Goal: Transaction & Acquisition: Purchase product/service

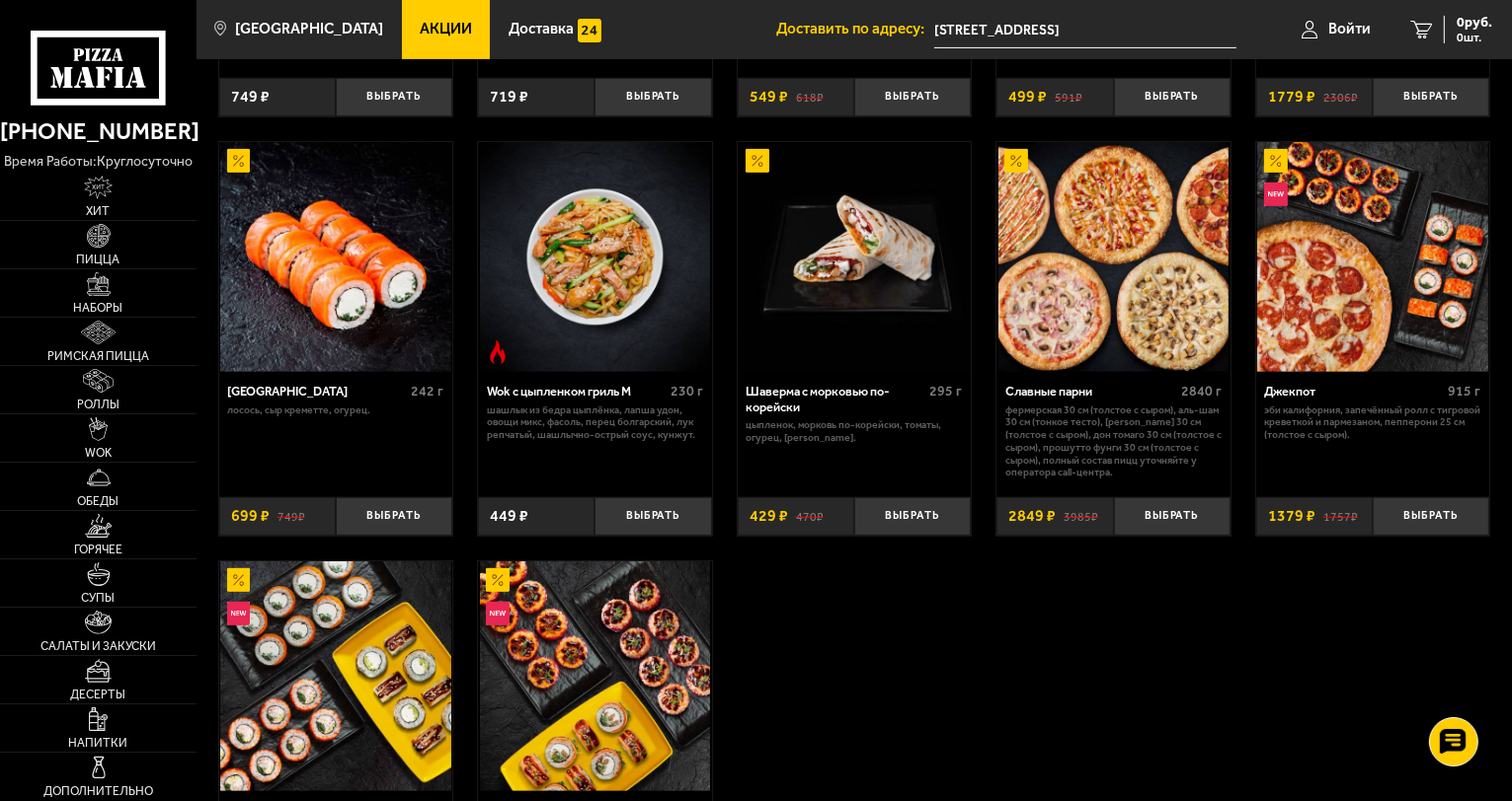
scroll to position [395, 0]
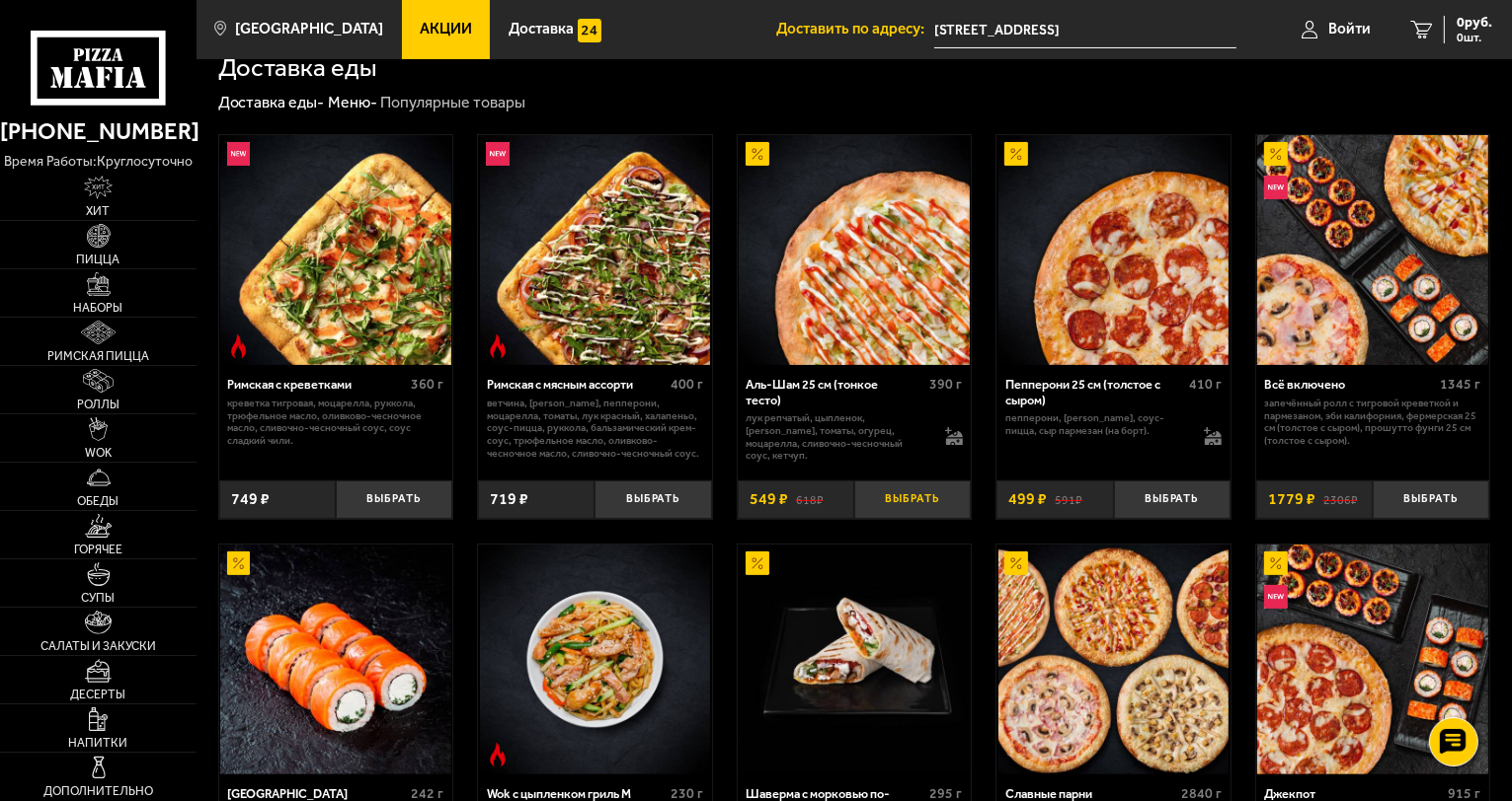
click at [908, 519] on button "Выбрать" at bounding box center [912, 500] width 117 height 39
click at [96, 227] on img at bounding box center [99, 236] width 24 height 24
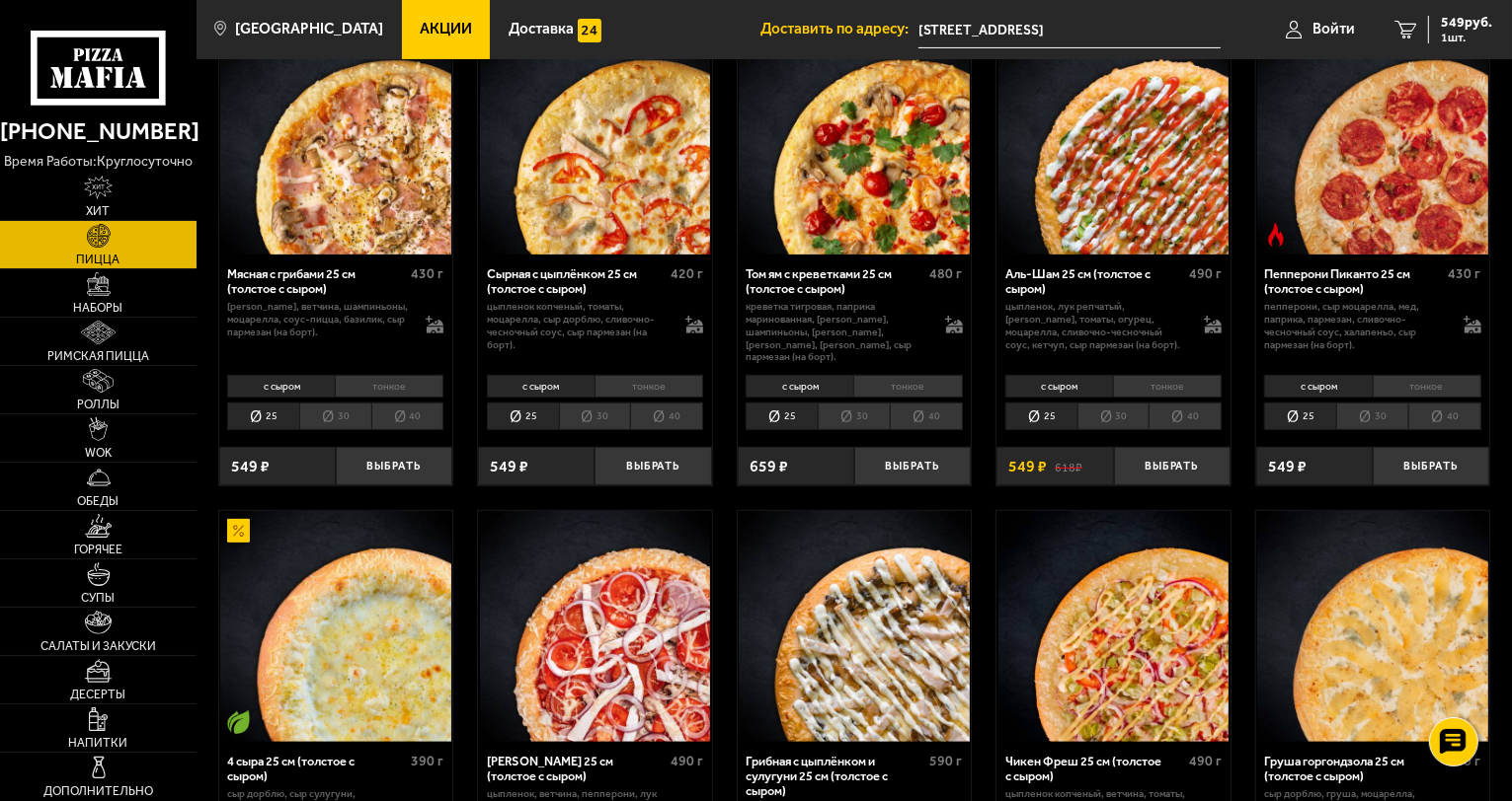
scroll to position [593, 0]
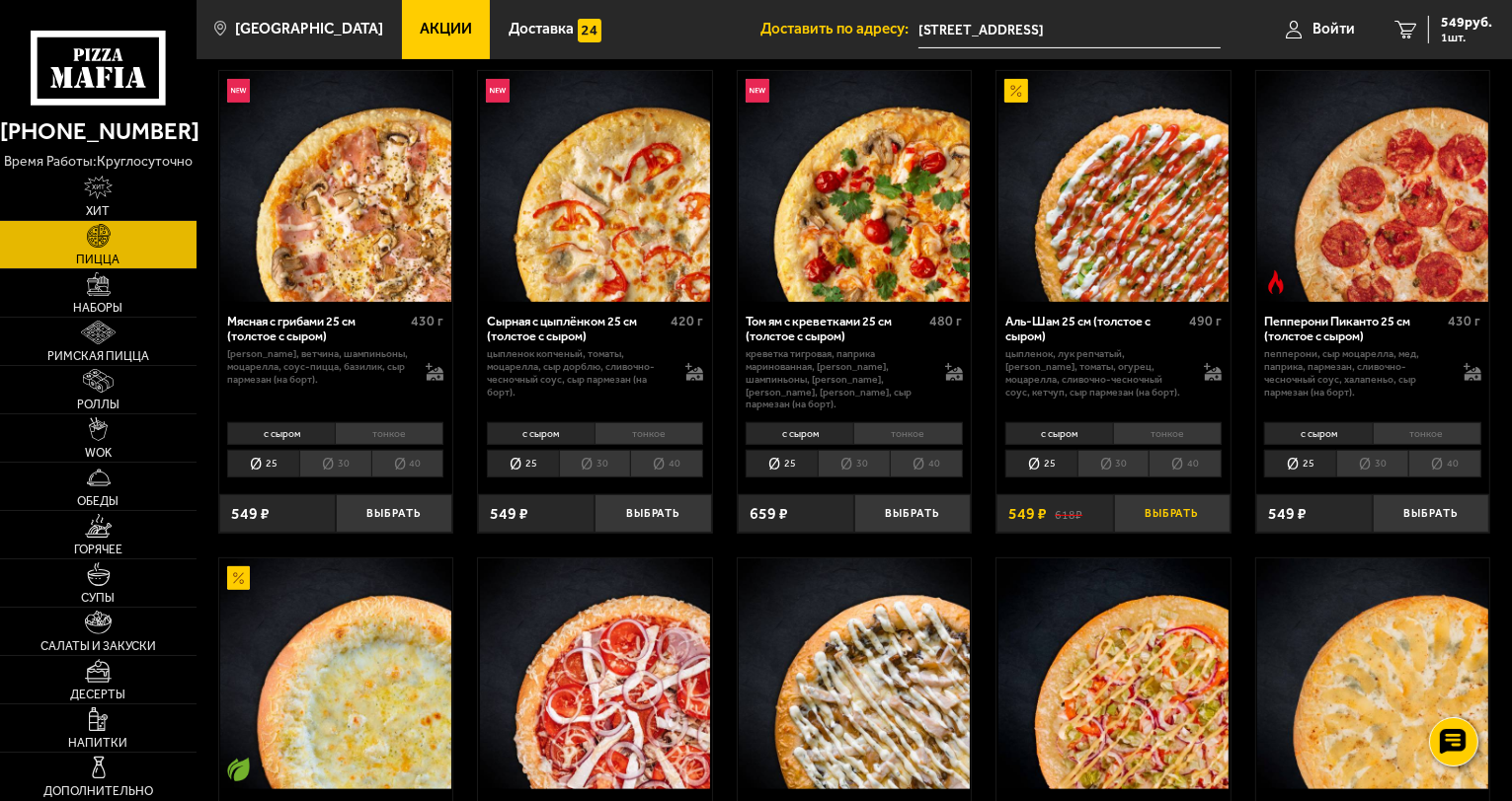
click at [1181, 511] on button "Выбрать" at bounding box center [1172, 514] width 117 height 39
click at [1203, 512] on button "+" at bounding box center [1210, 514] width 39 height 39
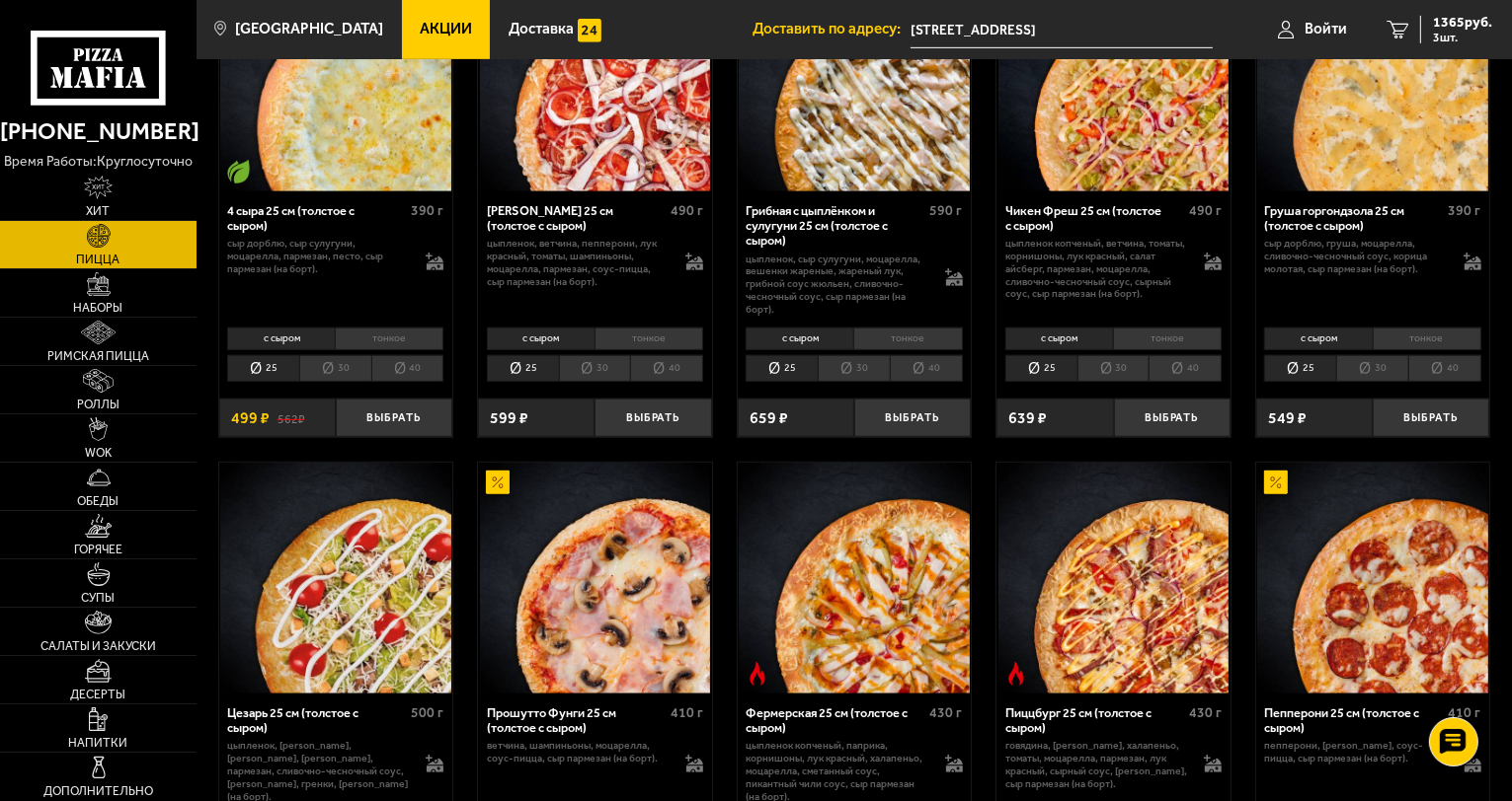
scroll to position [1382, 0]
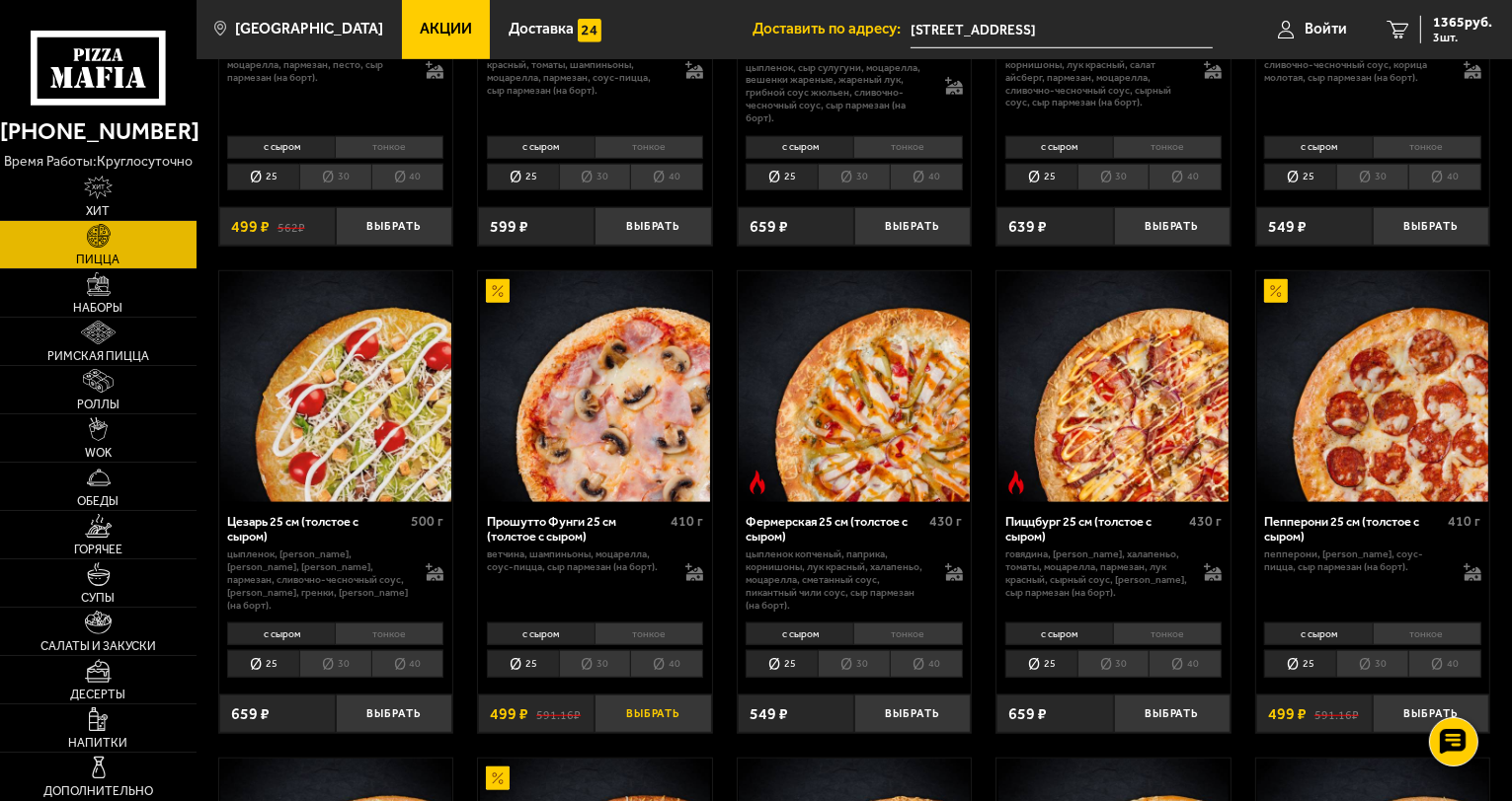
click at [683, 726] on button "Выбрать" at bounding box center [653, 714] width 117 height 39
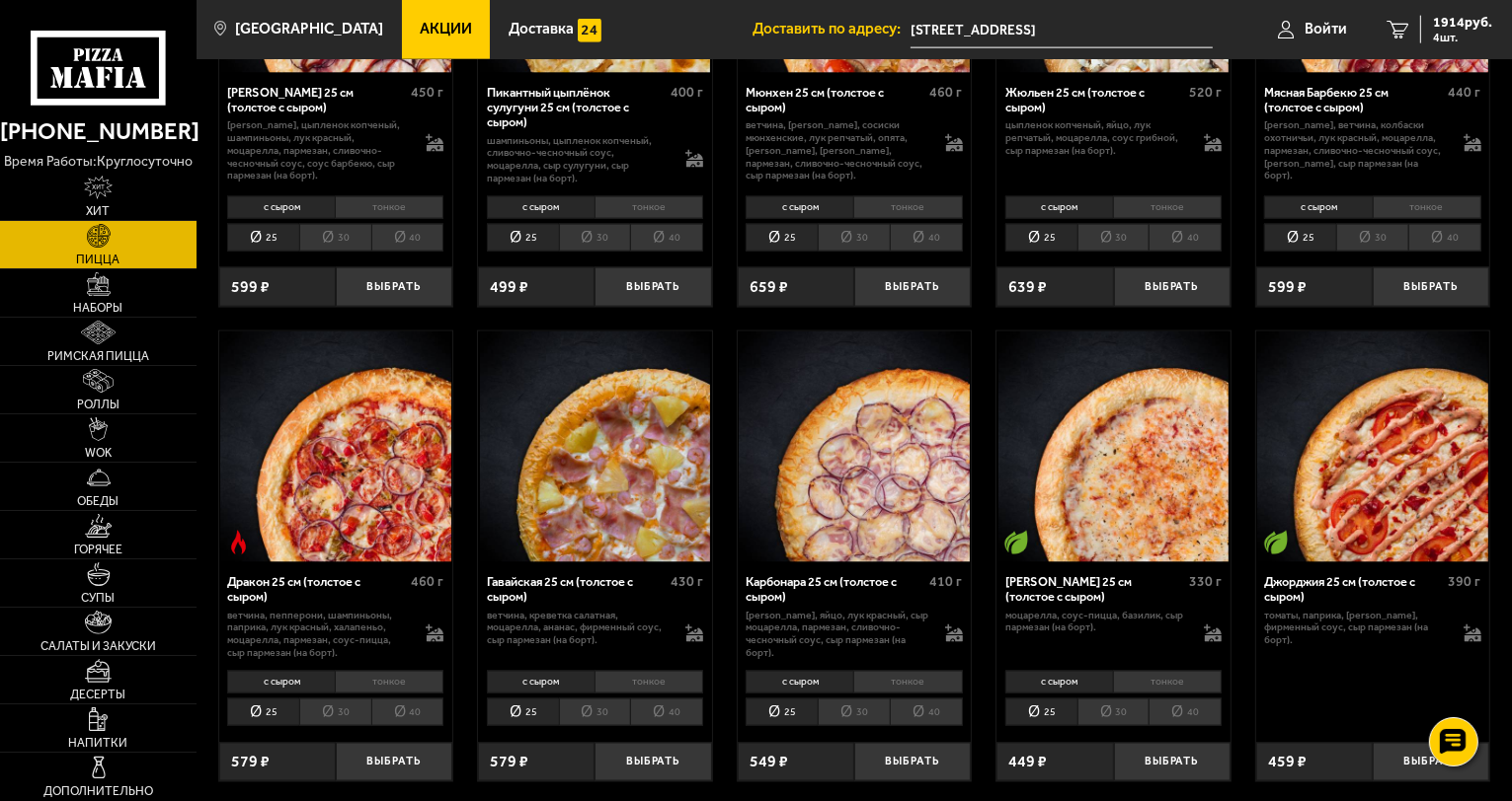
scroll to position [2764, 0]
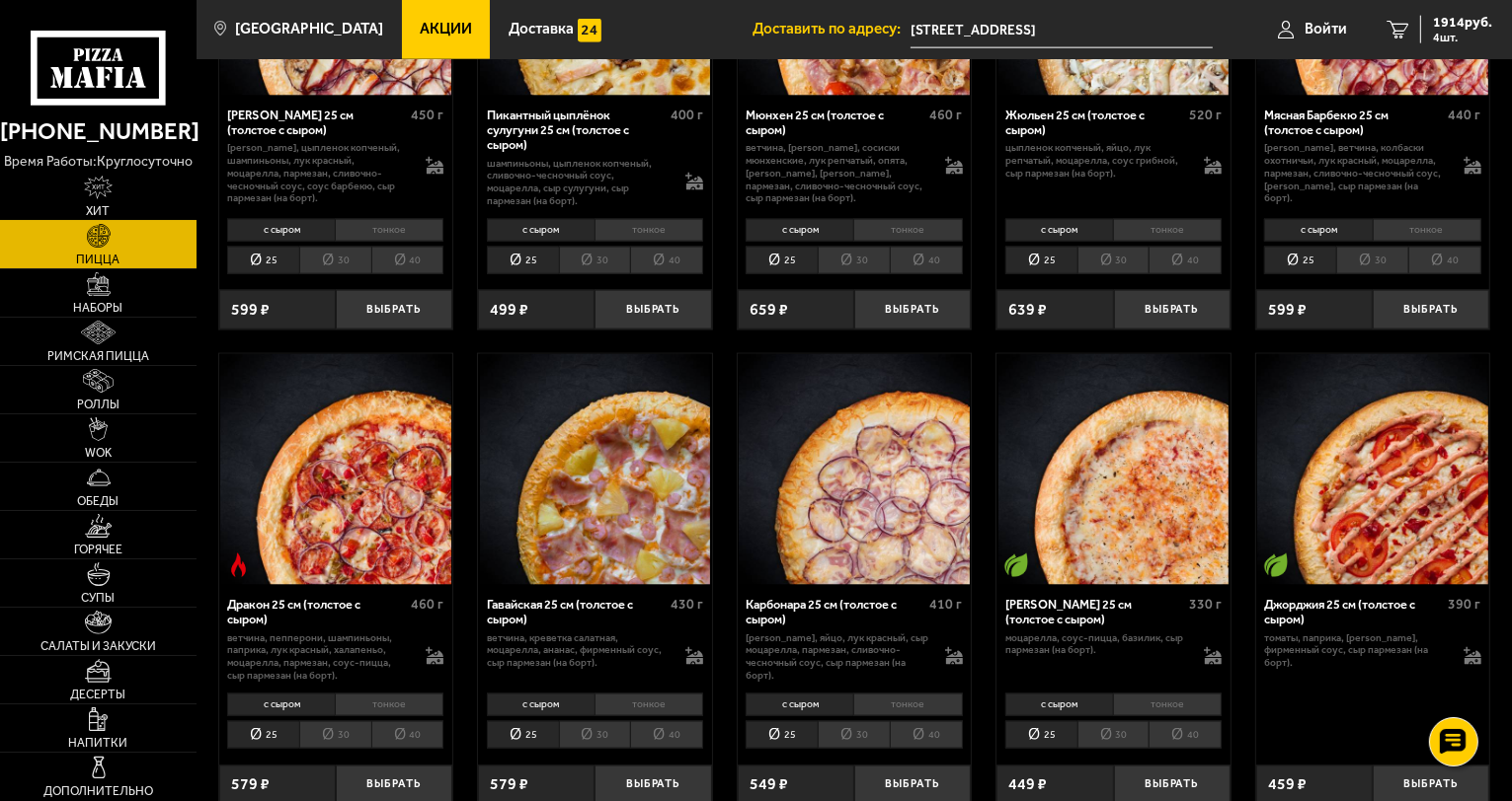
click at [109, 182] on img at bounding box center [98, 188] width 29 height 24
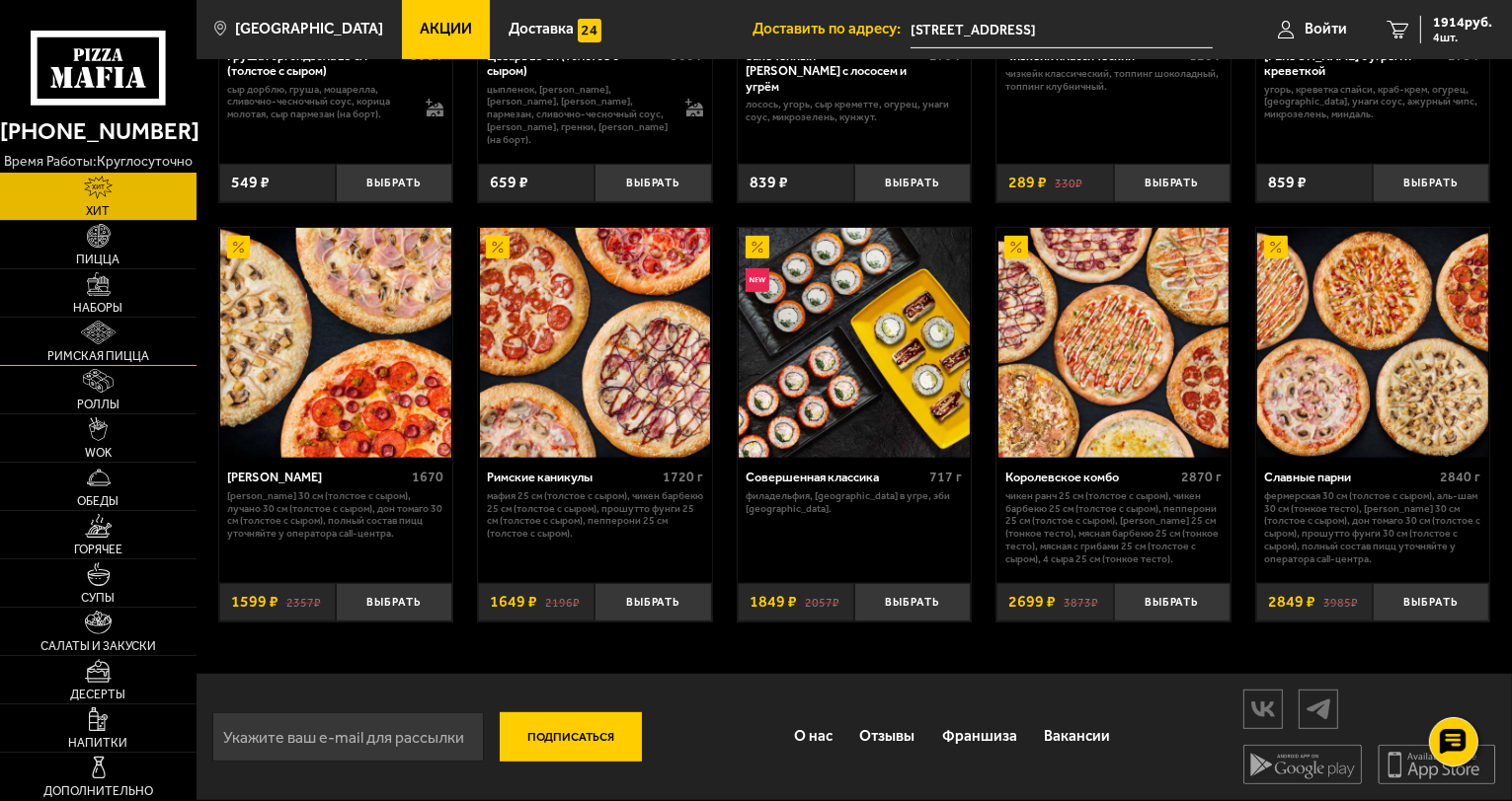
scroll to position [809, 0]
click at [82, 249] on link "Пицца" at bounding box center [98, 244] width 197 height 47
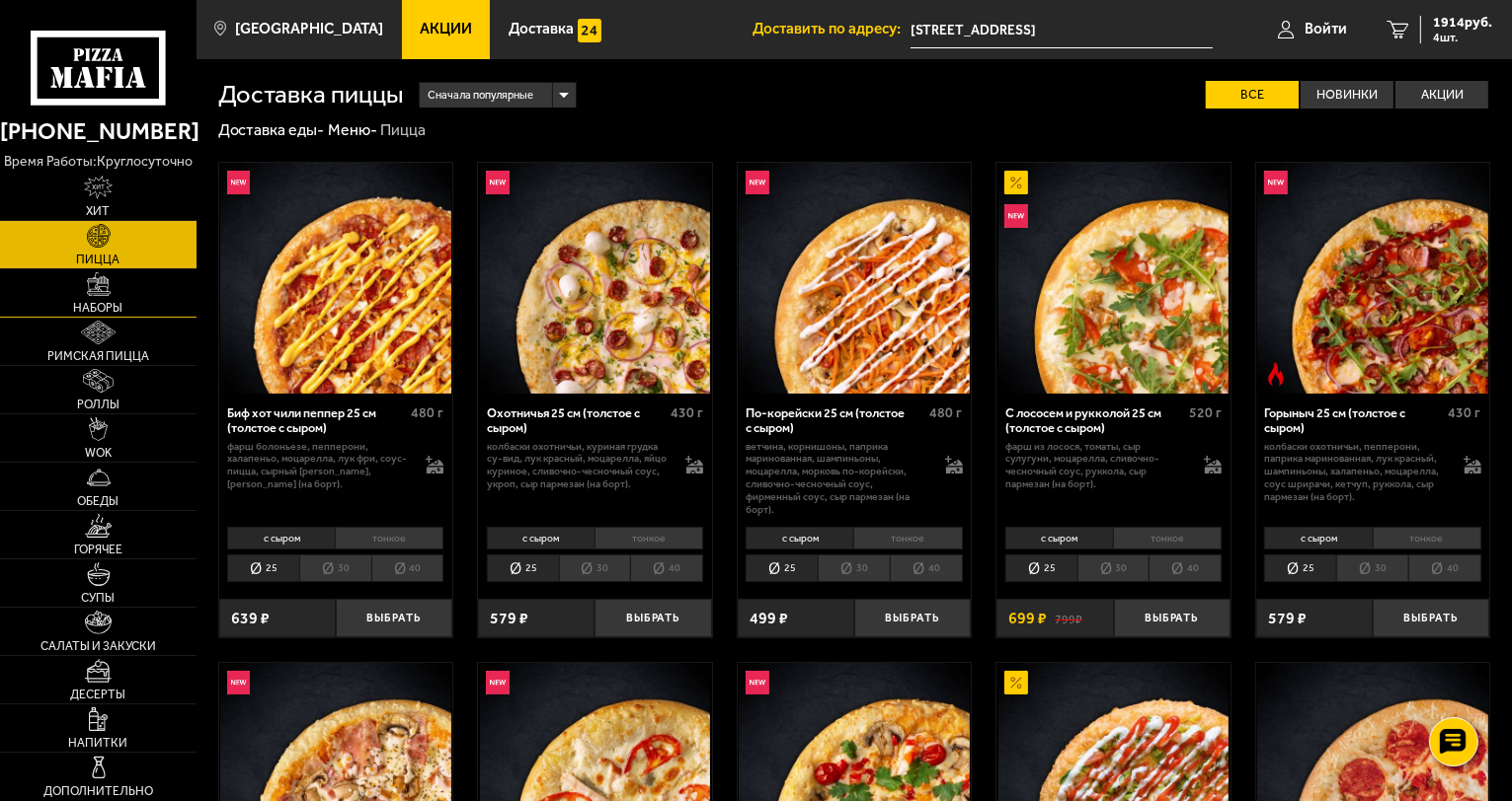
click at [94, 296] on link "Наборы" at bounding box center [98, 292] width 197 height 47
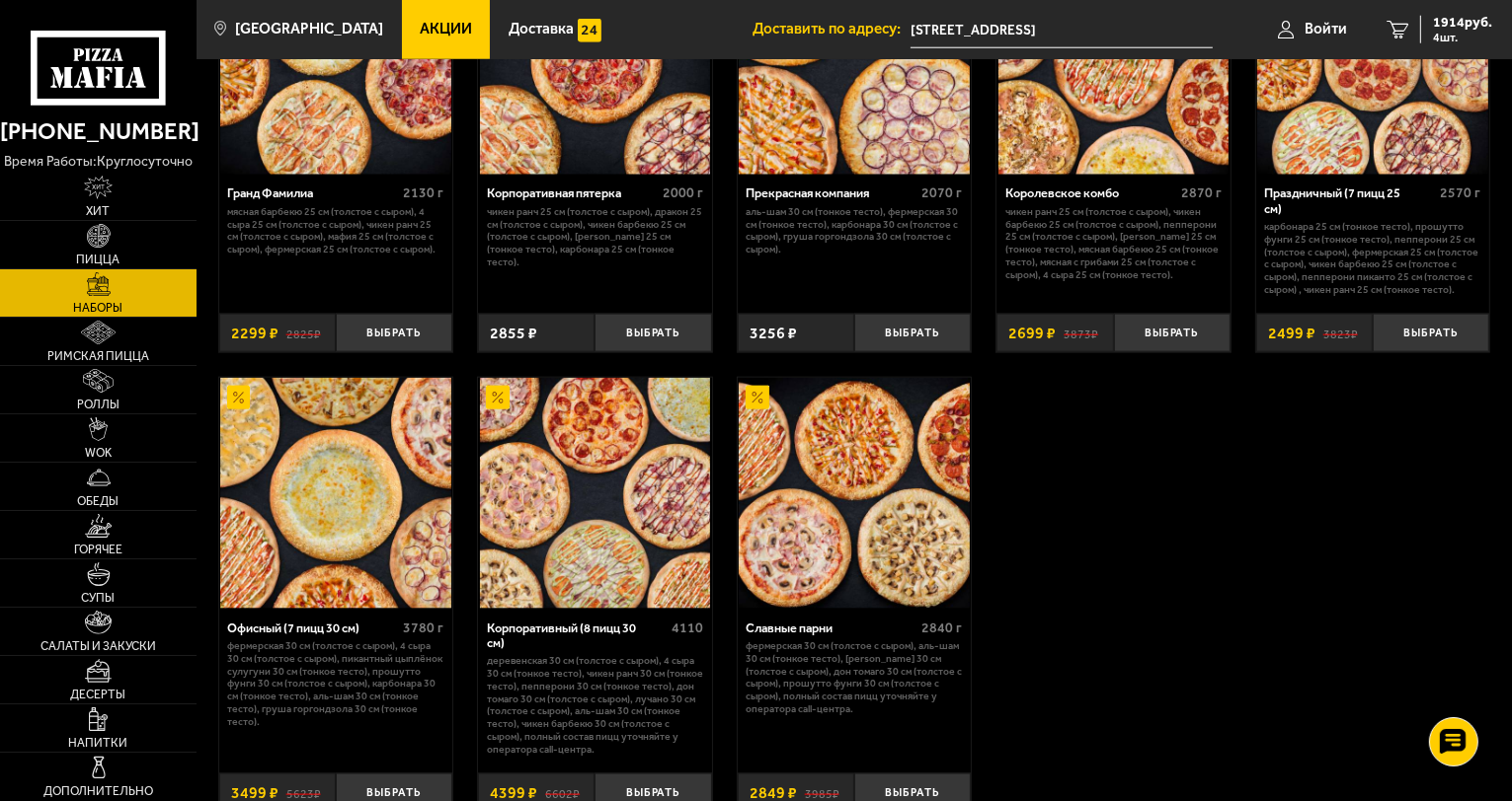
scroll to position [2270, 0]
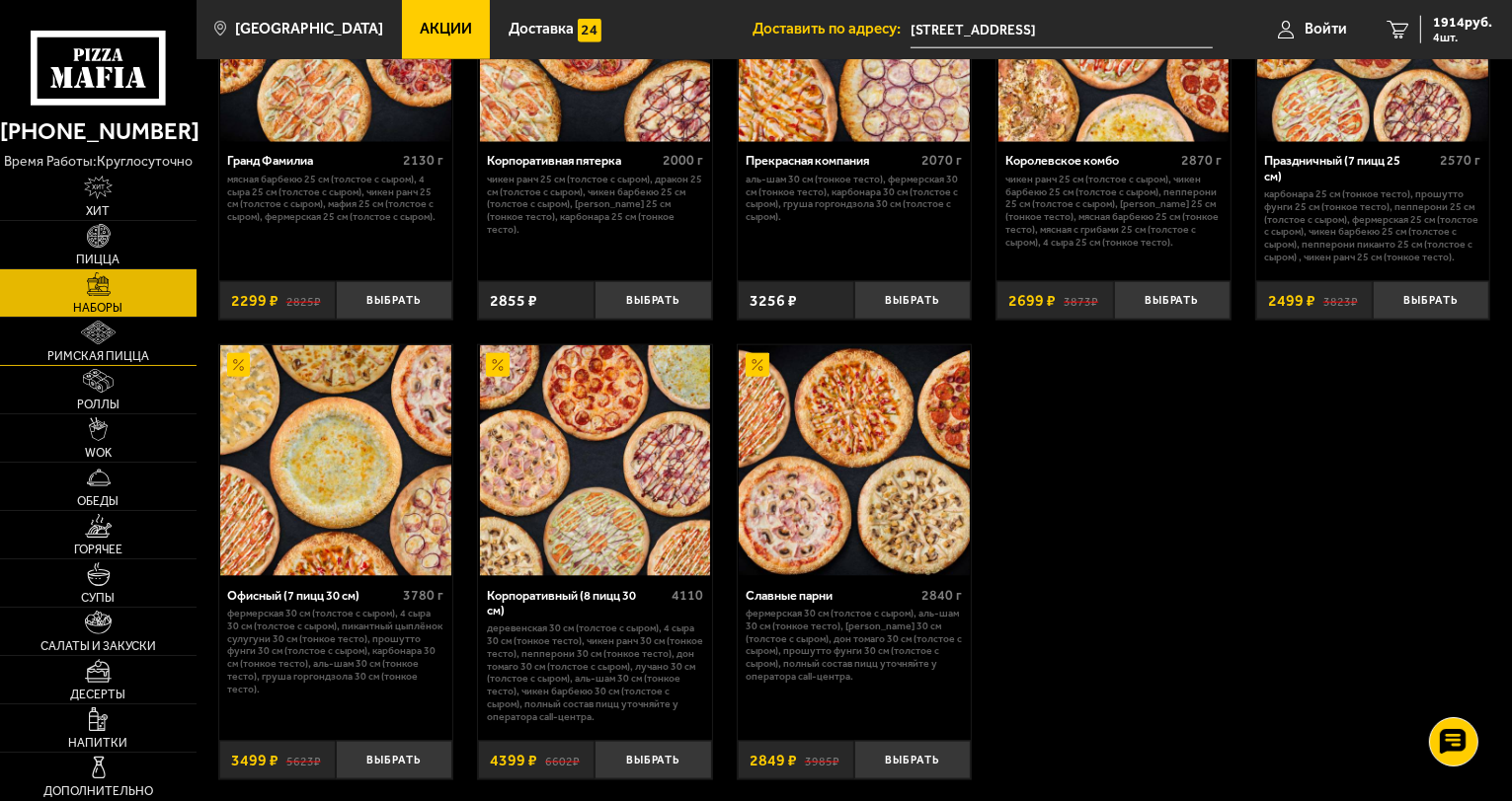
click at [111, 346] on link "Римская пицца" at bounding box center [98, 341] width 197 height 47
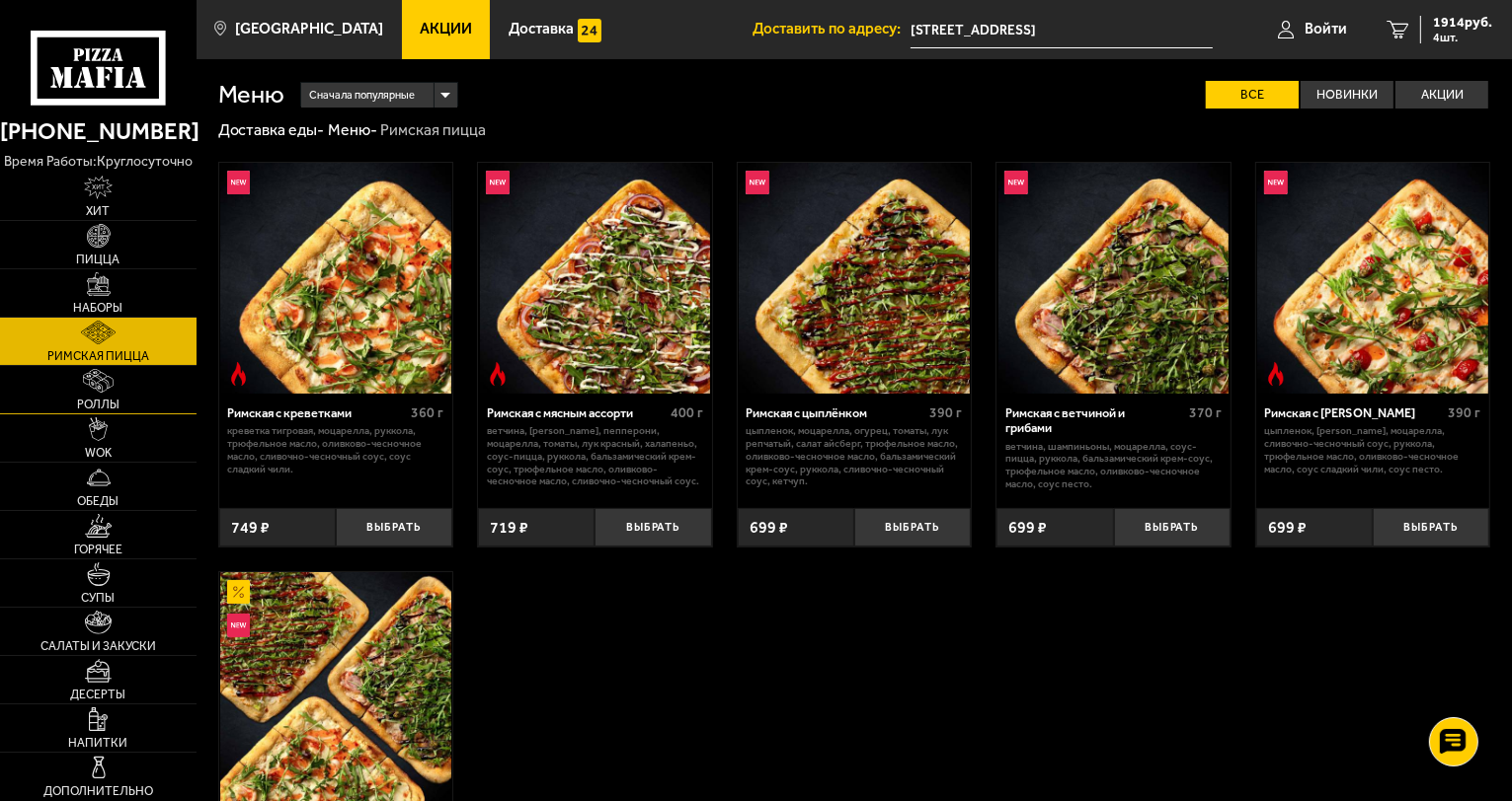
click at [92, 395] on link "Роллы" at bounding box center [98, 389] width 197 height 47
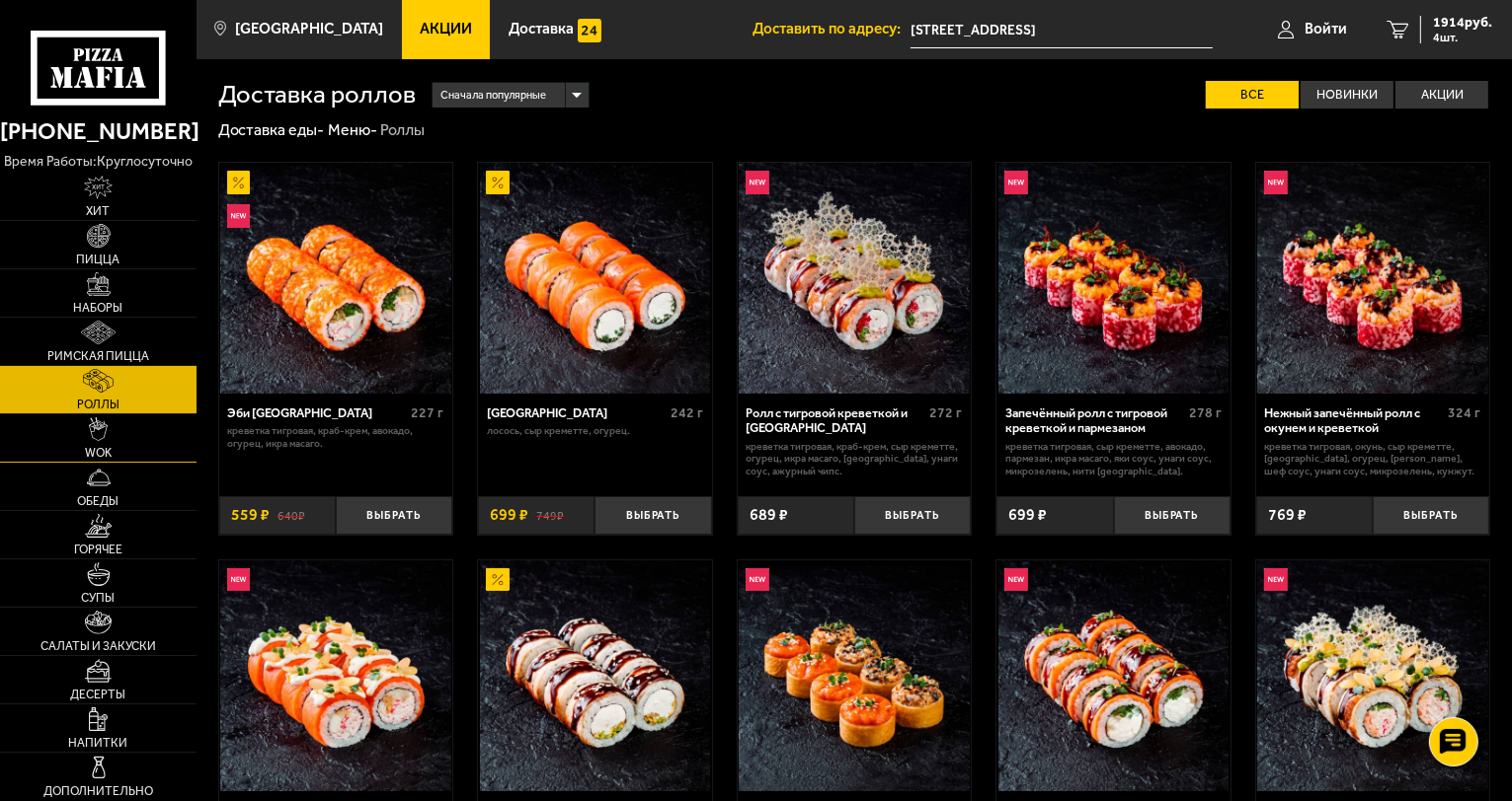
click at [99, 442] on link "WOK" at bounding box center [98, 438] width 197 height 47
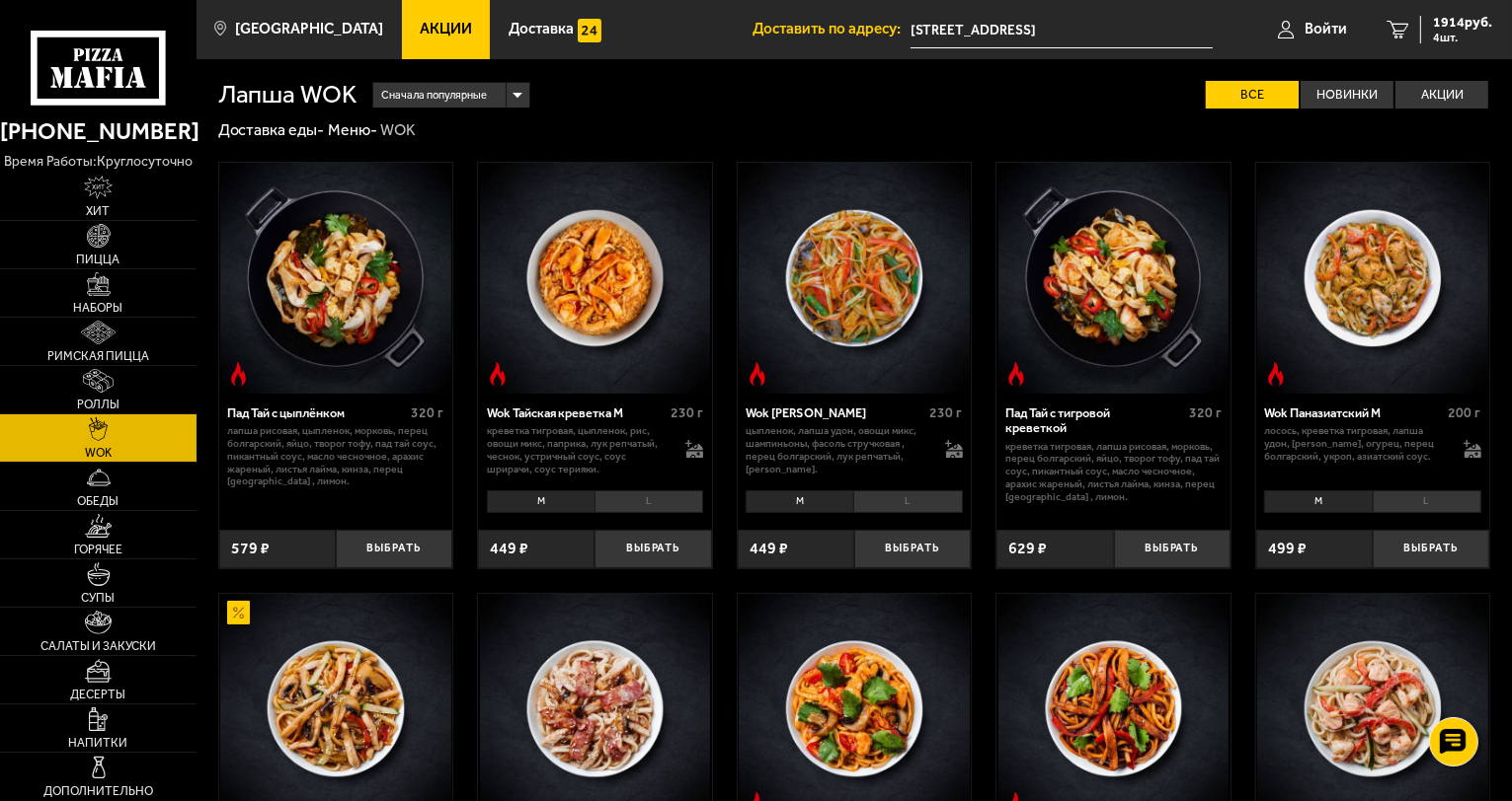
click at [343, 280] on img at bounding box center [336, 278] width 232 height 231
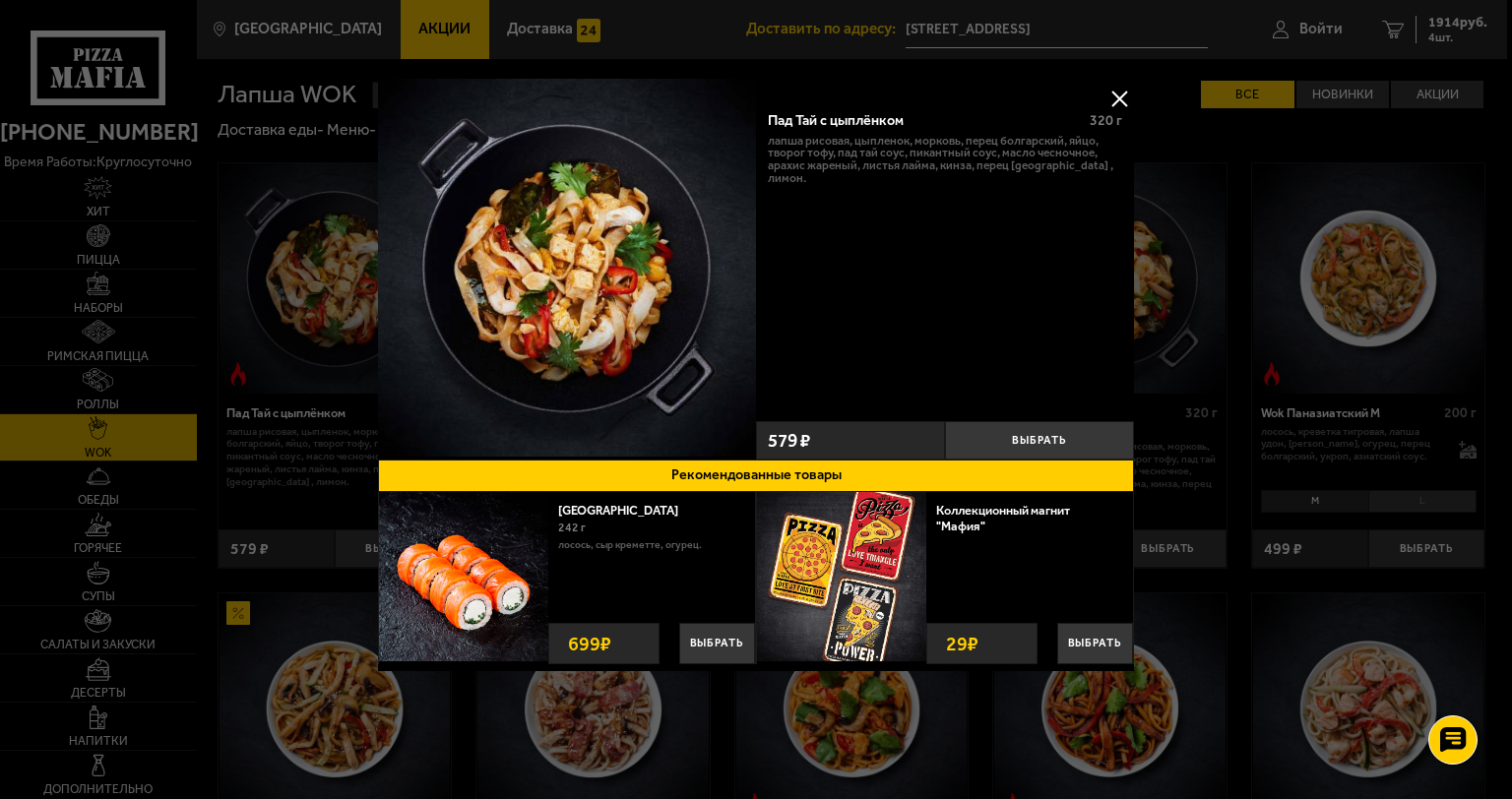
click at [1117, 99] on button at bounding box center [1119, 99] width 30 height 30
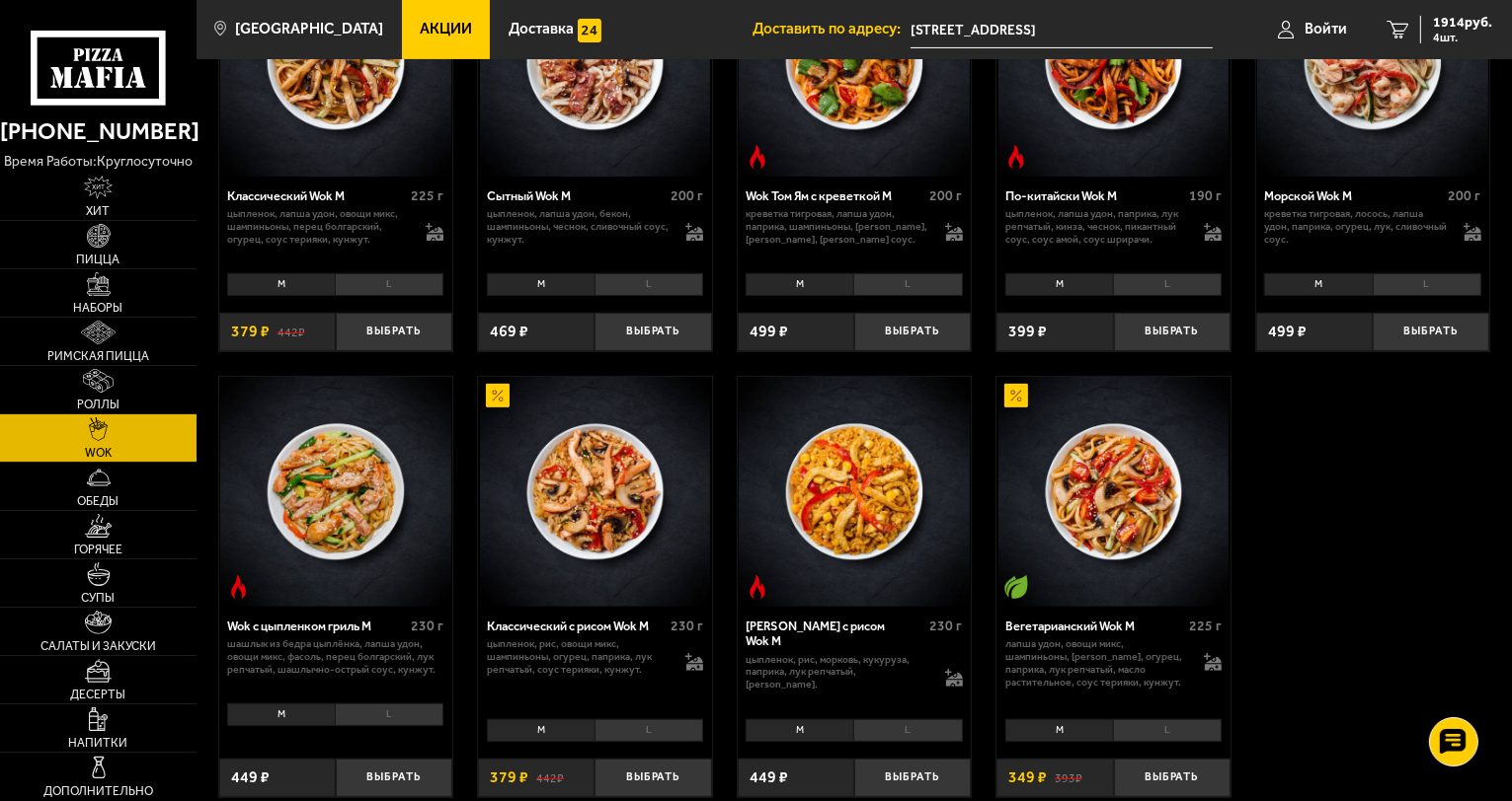
scroll to position [691, 0]
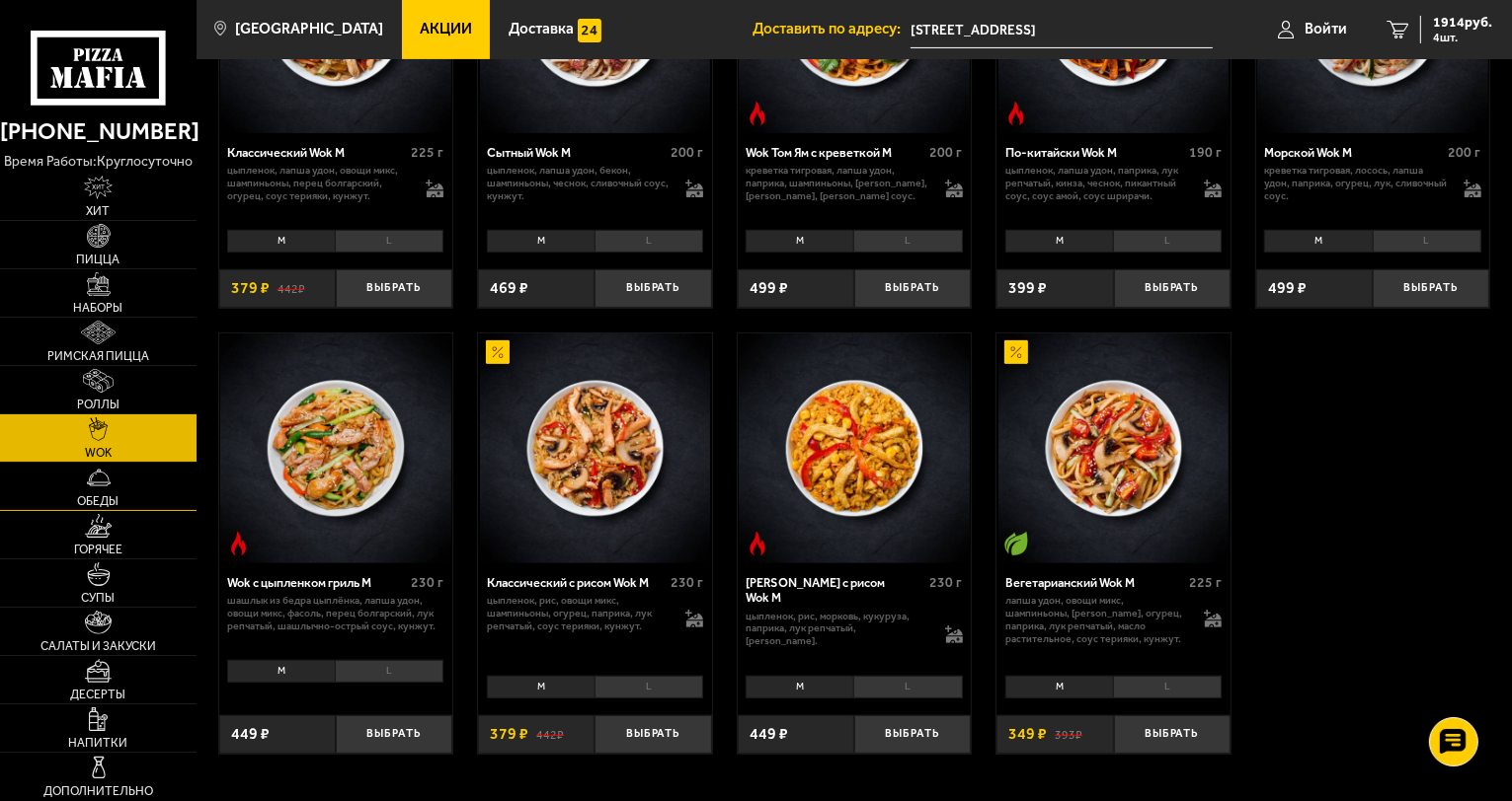
click at [123, 490] on link "Обеды" at bounding box center [98, 486] width 197 height 47
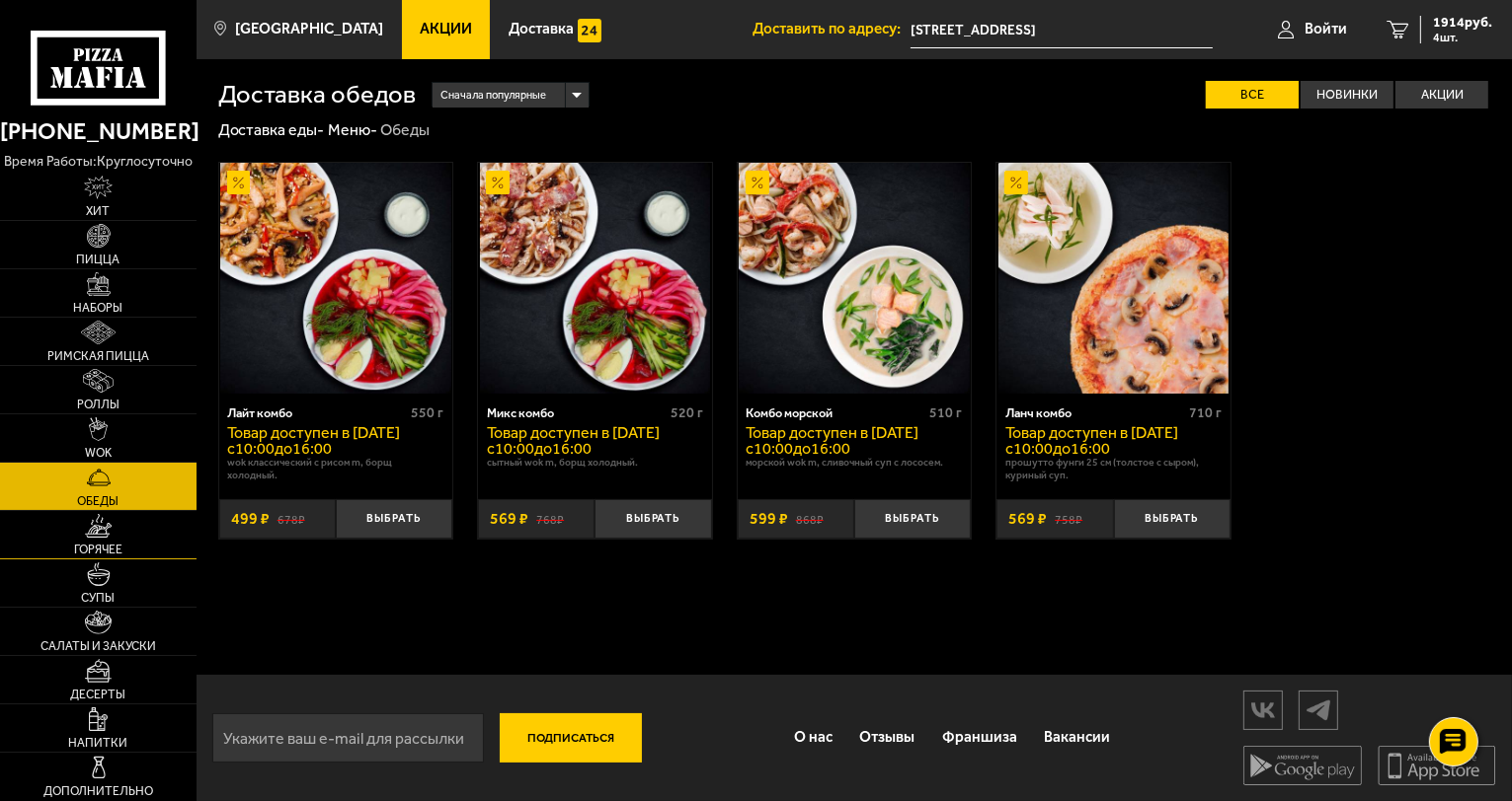
click at [92, 532] on img at bounding box center [98, 527] width 27 height 24
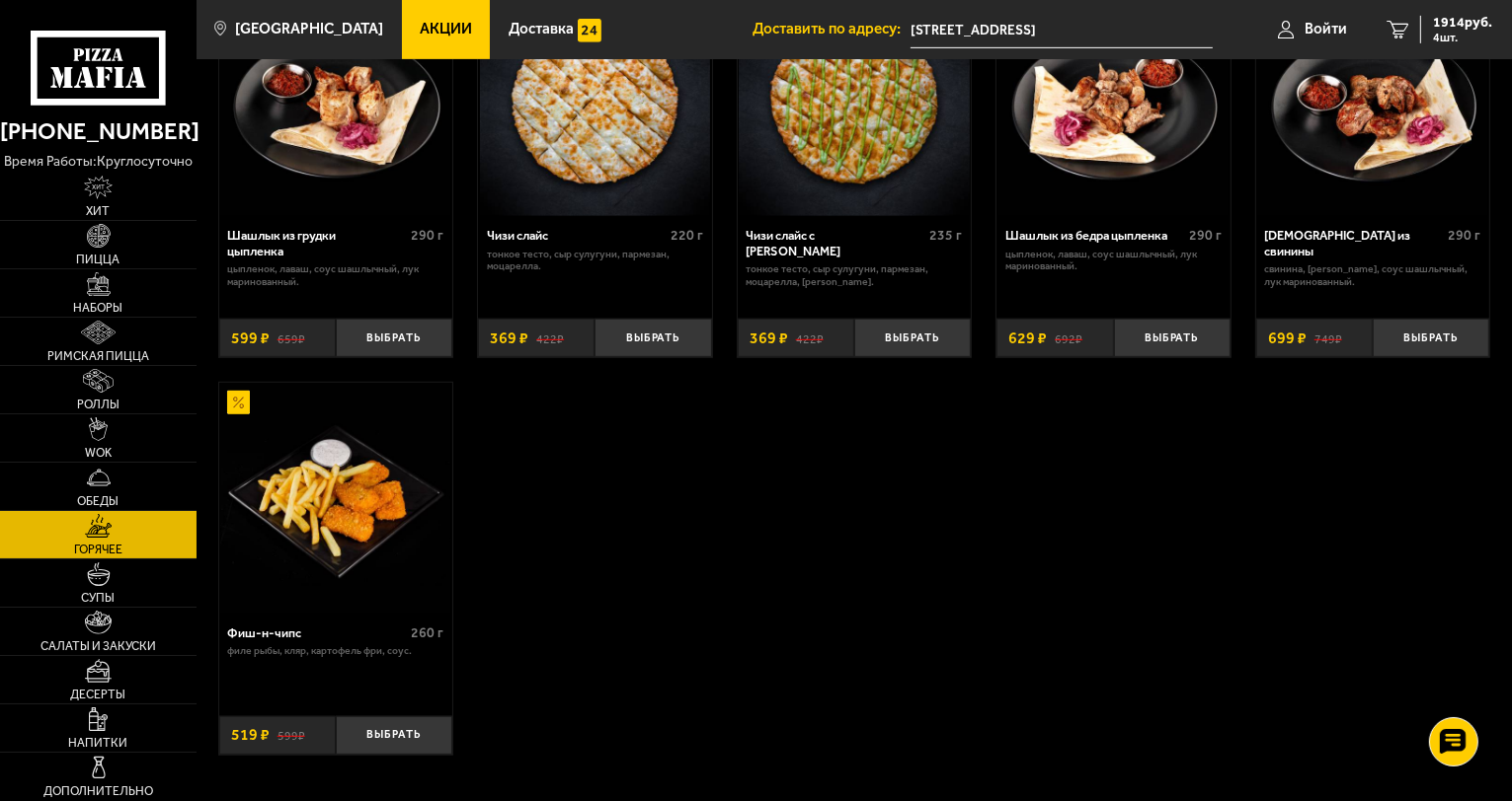
scroll to position [1085, 0]
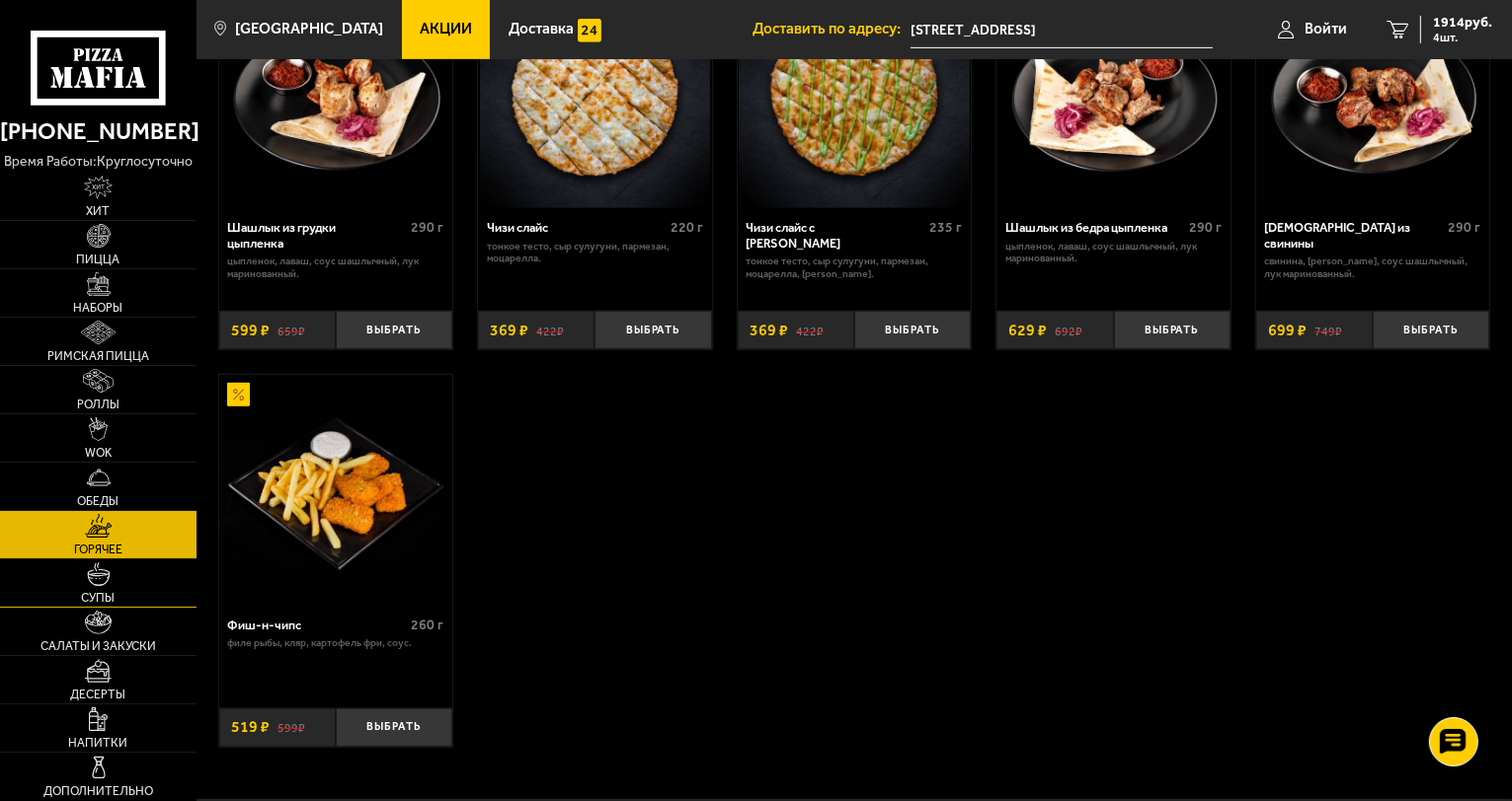
click at [107, 567] on img at bounding box center [99, 575] width 24 height 24
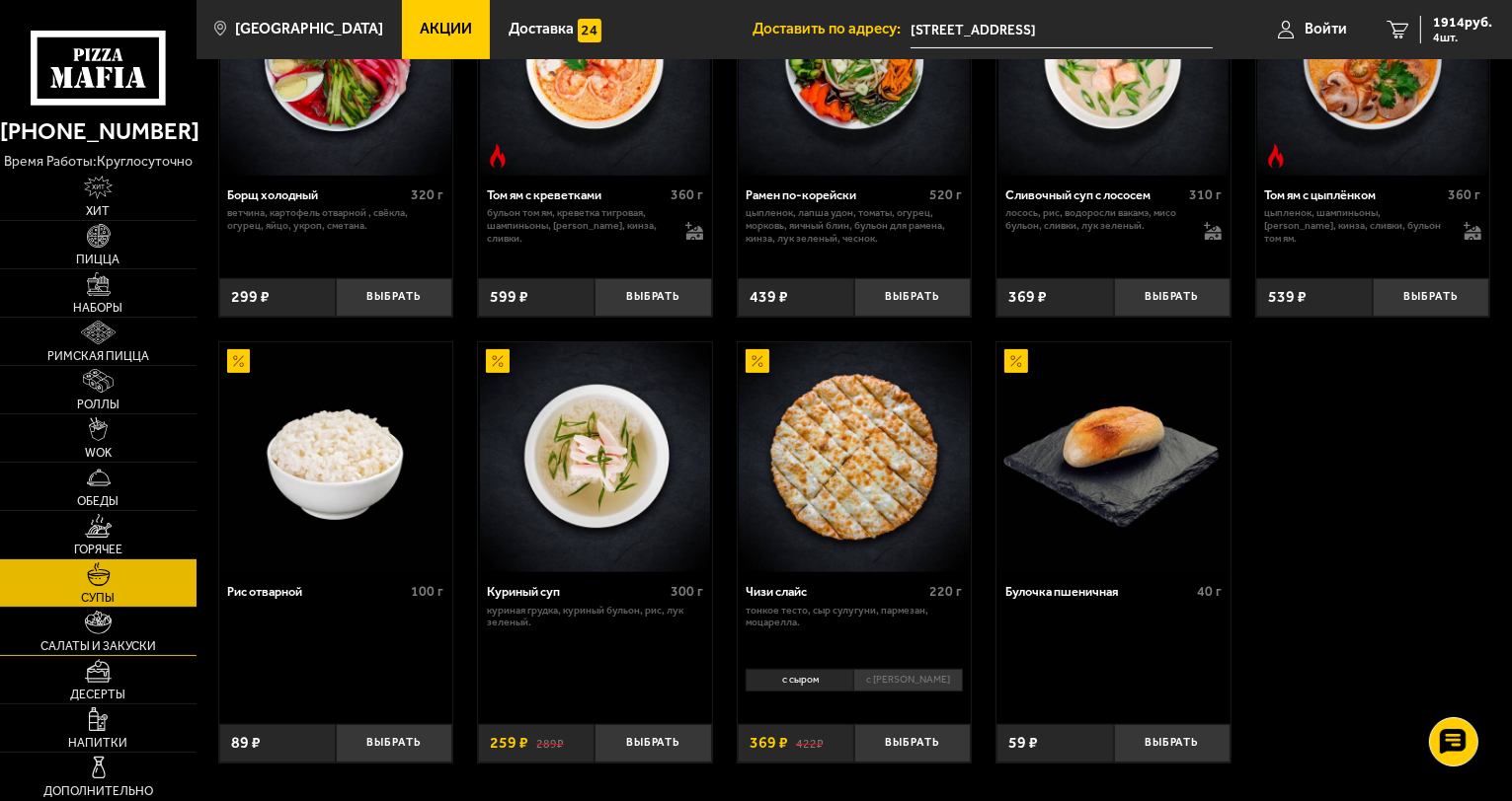
scroll to position [494, 0]
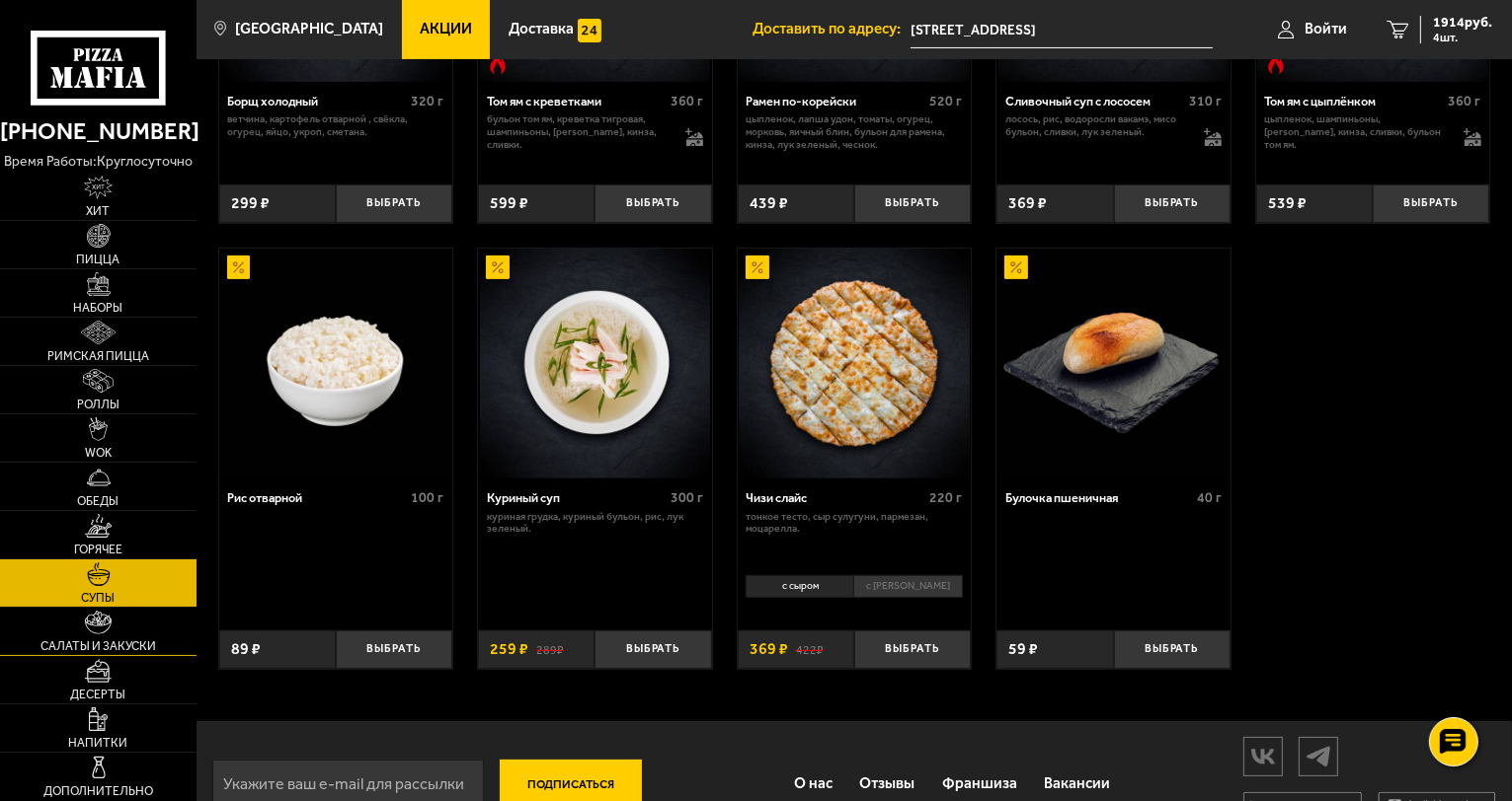
click at [86, 624] on img at bounding box center [98, 623] width 27 height 24
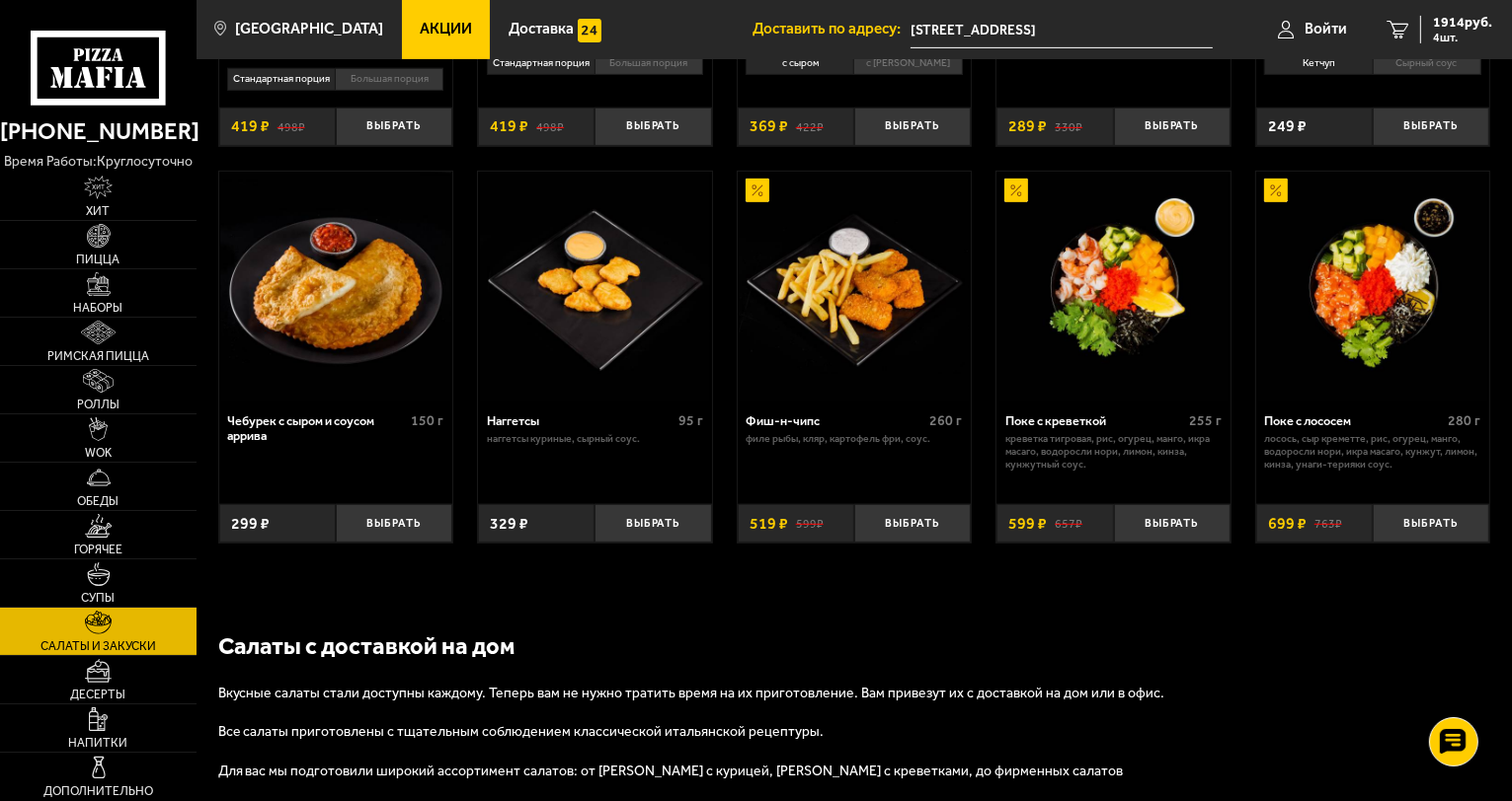
scroll to position [889, 0]
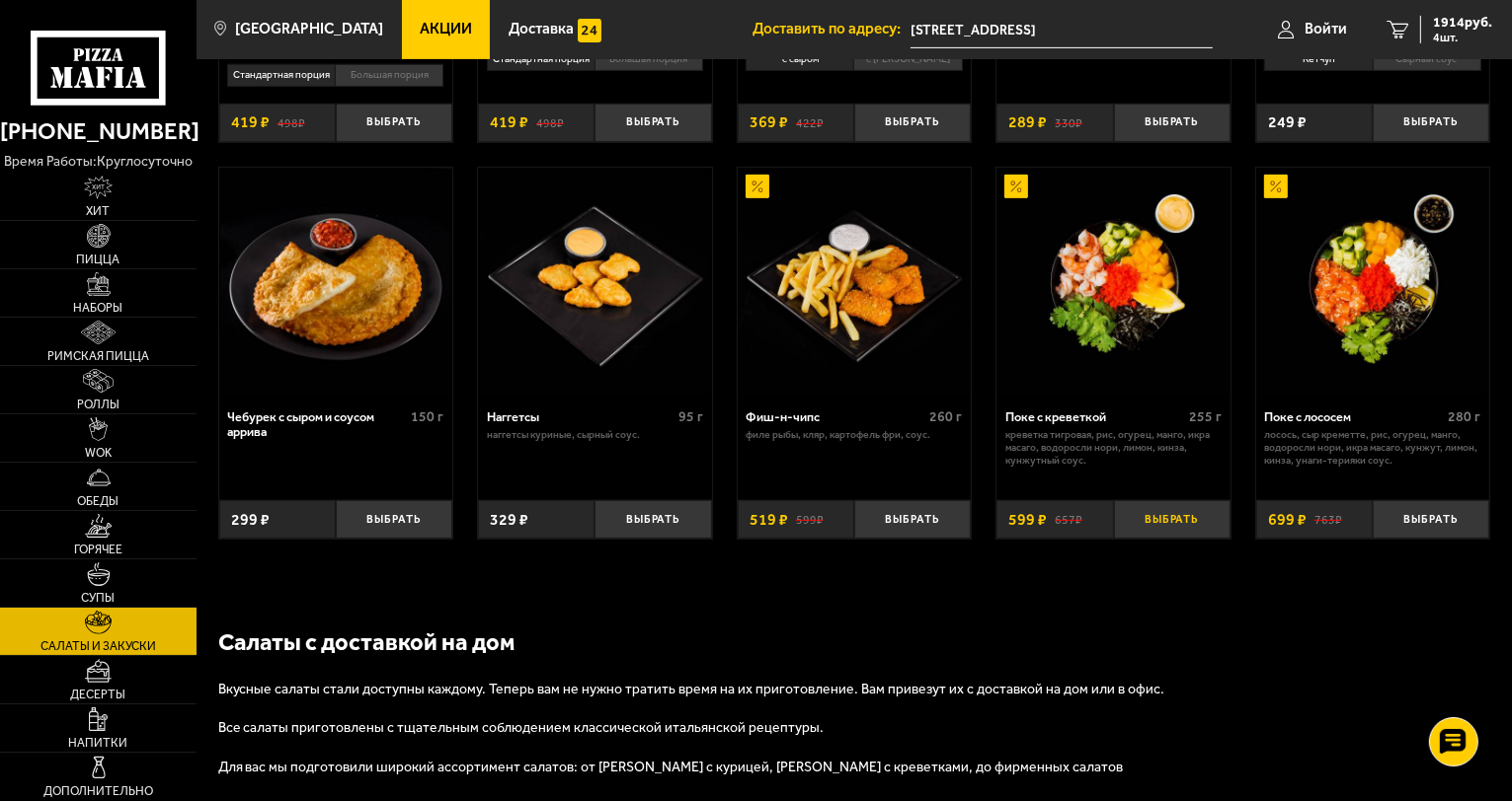
click at [1182, 519] on button "Выбрать" at bounding box center [1172, 520] width 117 height 39
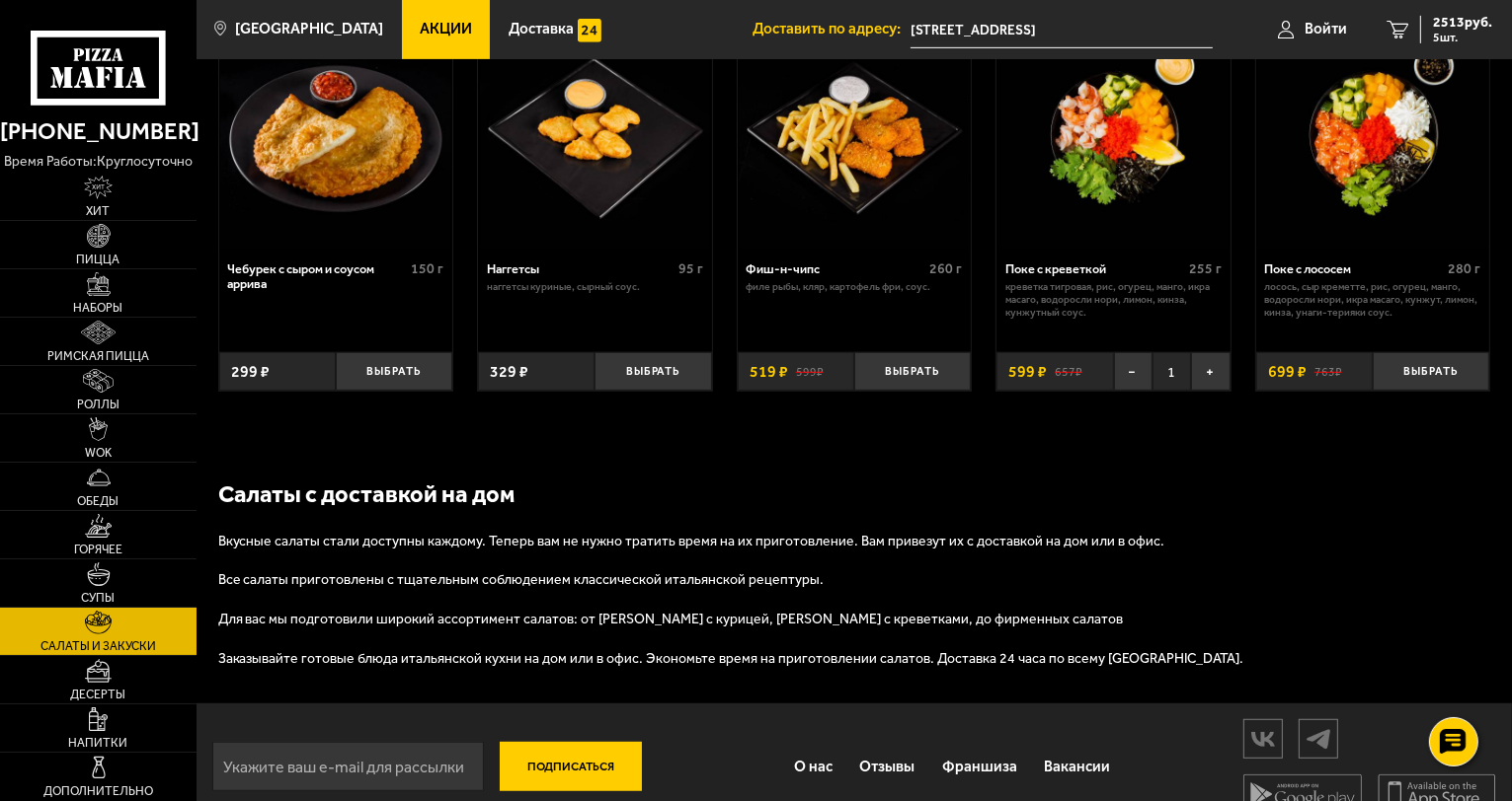
scroll to position [1069, 0]
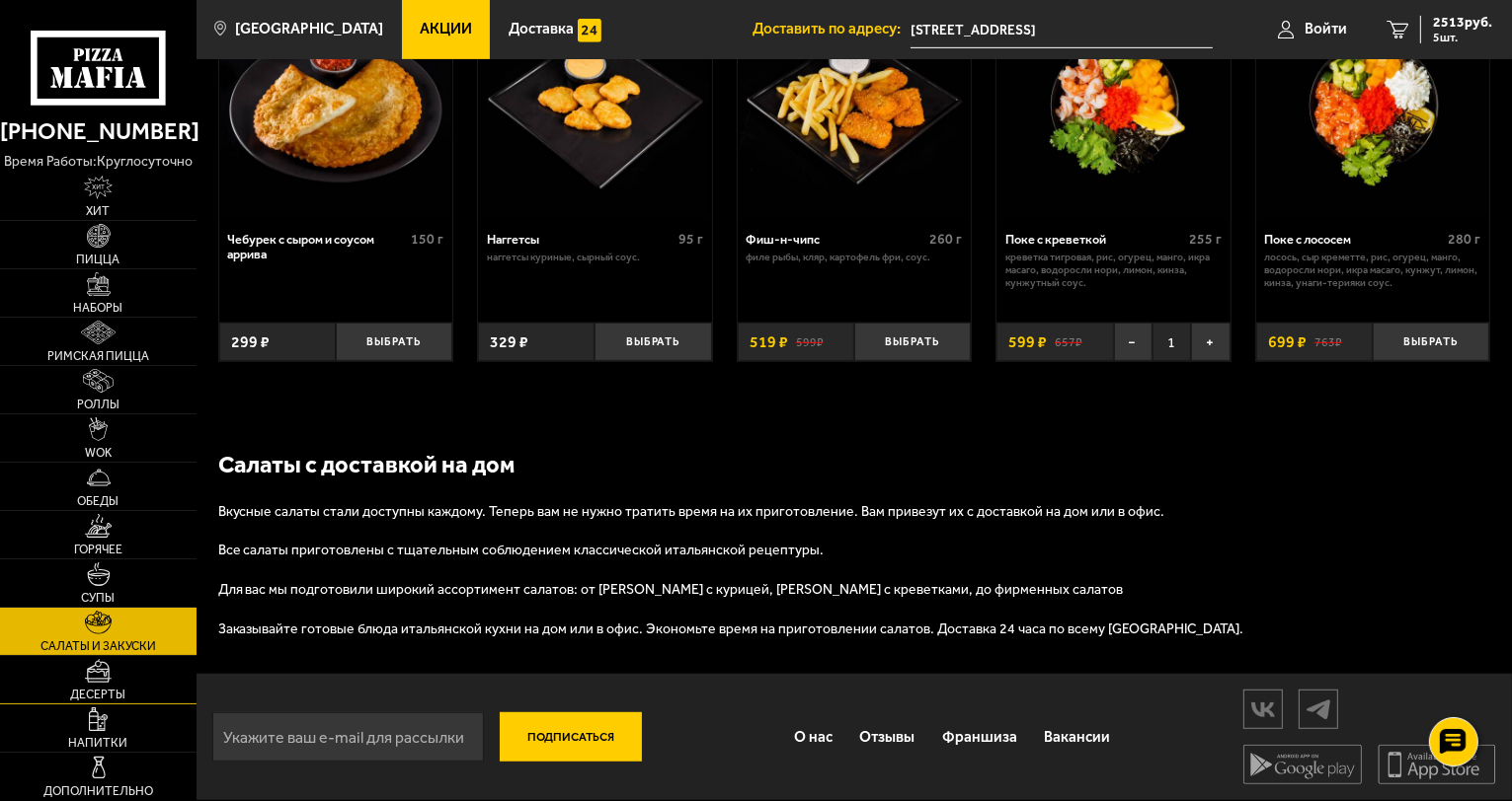
click at [96, 683] on link "Десерты" at bounding box center [98, 679] width 197 height 47
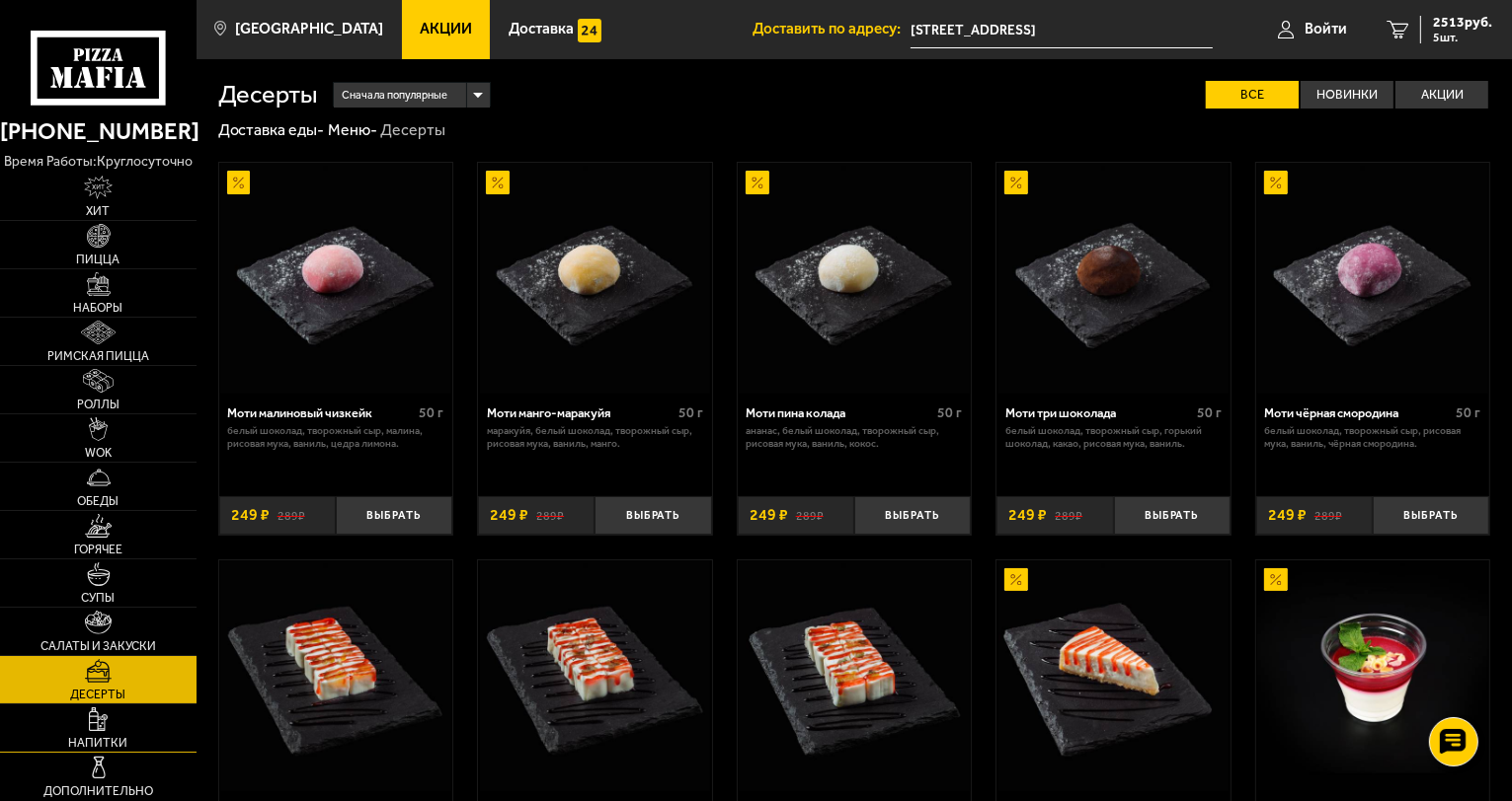
click at [95, 724] on img at bounding box center [98, 719] width 19 height 24
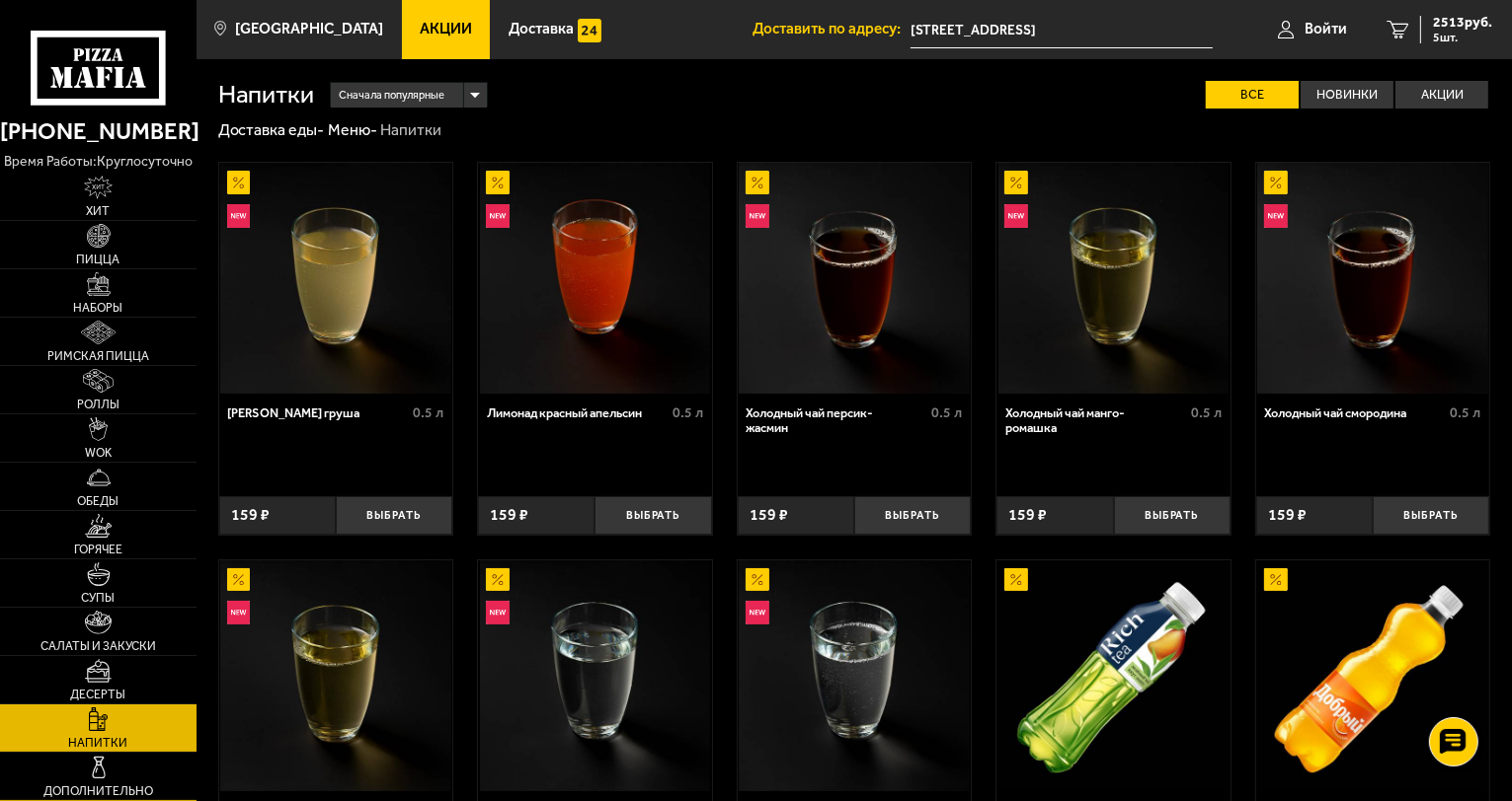
click at [95, 774] on img at bounding box center [99, 768] width 24 height 24
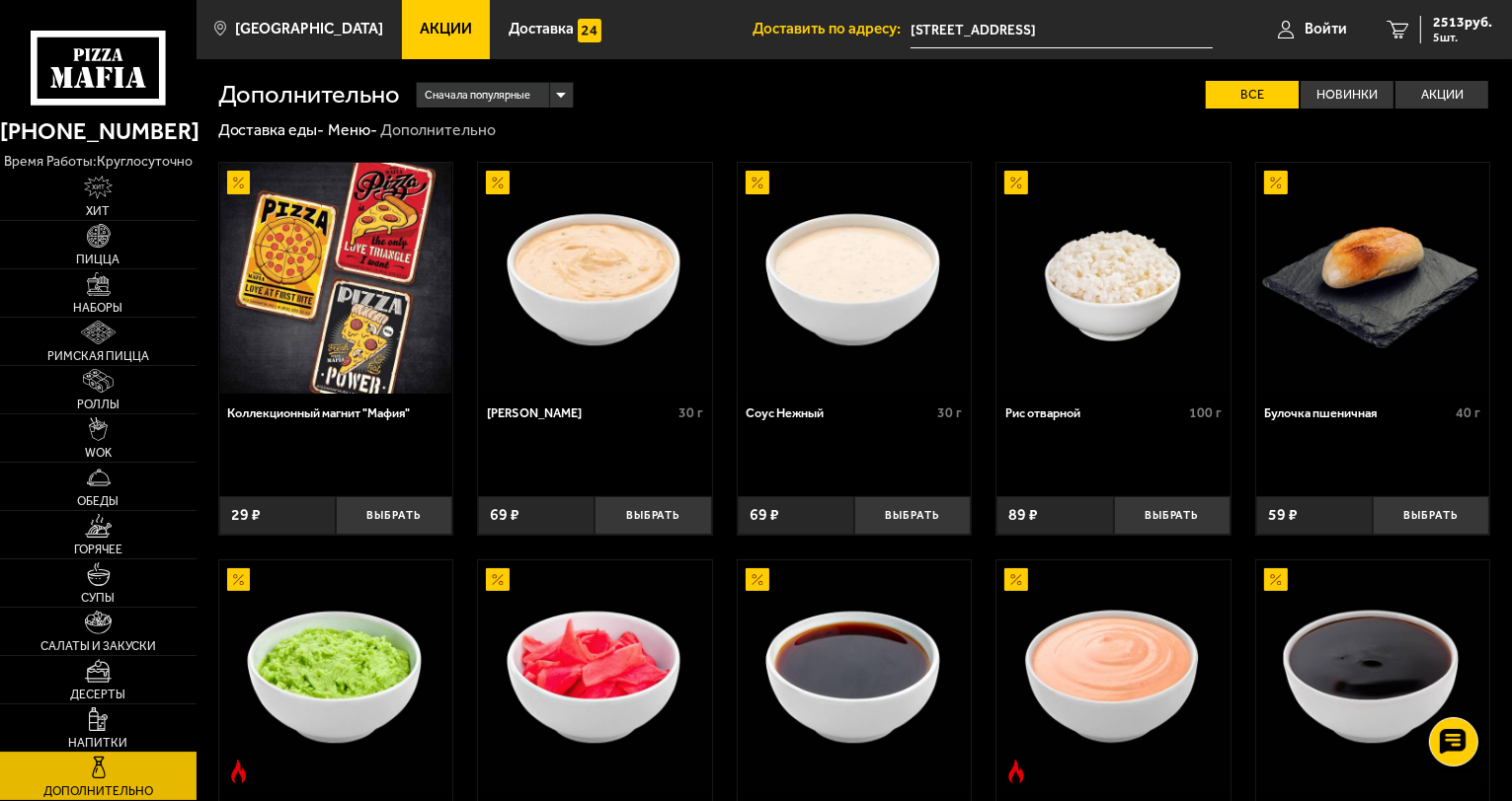
click at [91, 726] on img at bounding box center [98, 719] width 19 height 24
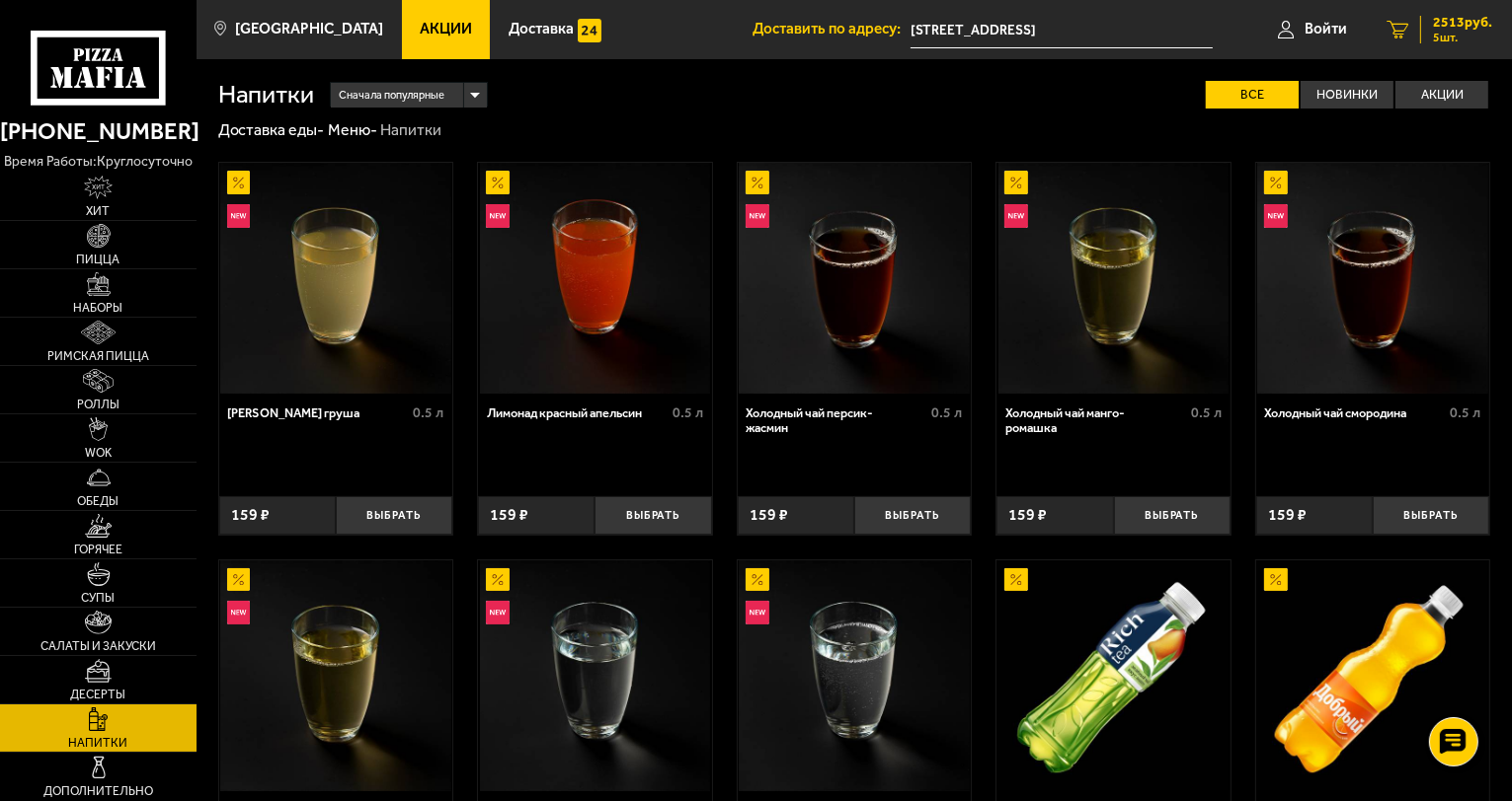
click at [1446, 21] on span "2513 руб." at bounding box center [1462, 23] width 59 height 14
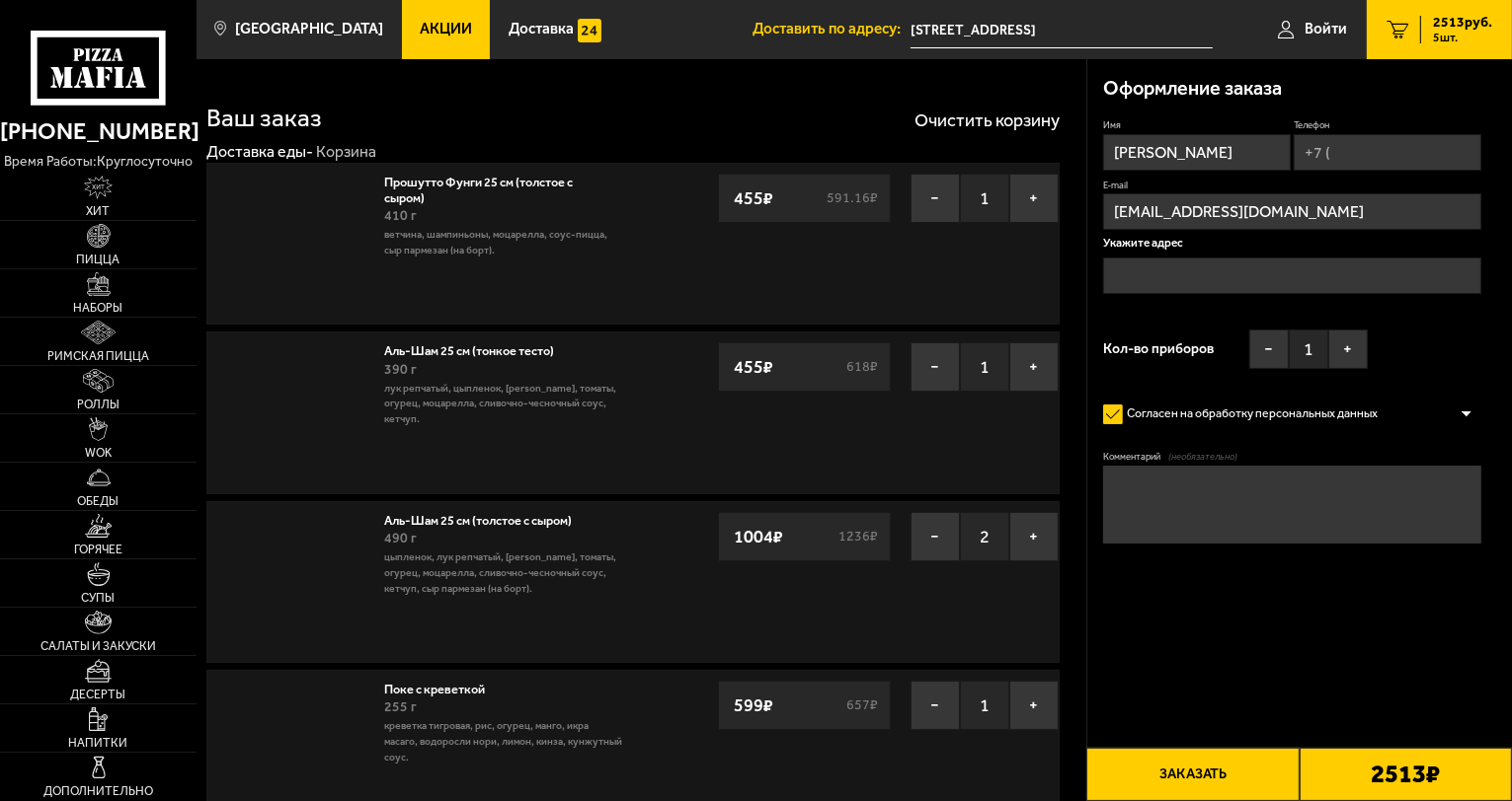
type input "[STREET_ADDRESS]"
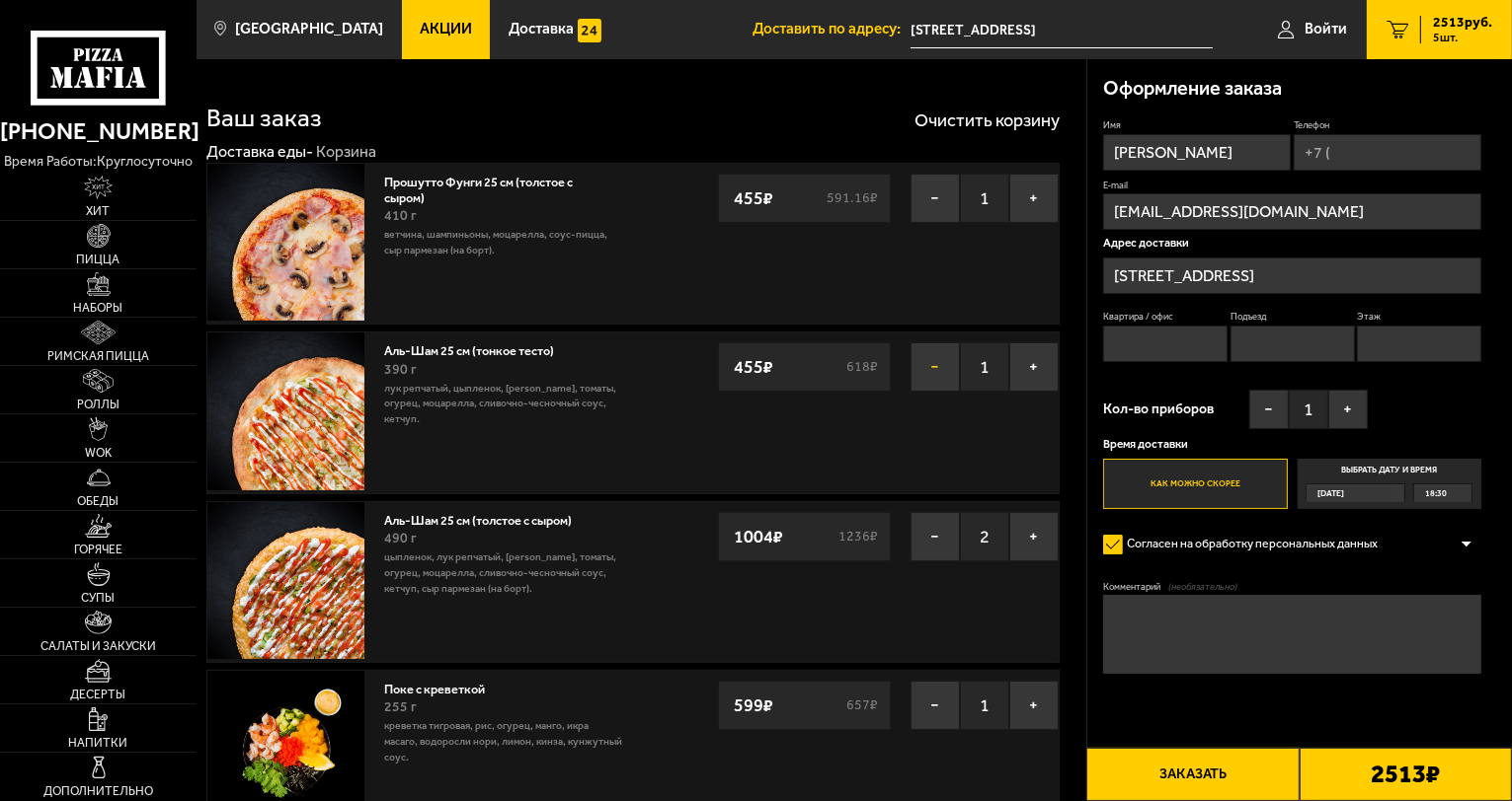
click at [938, 375] on button "−" at bounding box center [934, 366] width 49 height 49
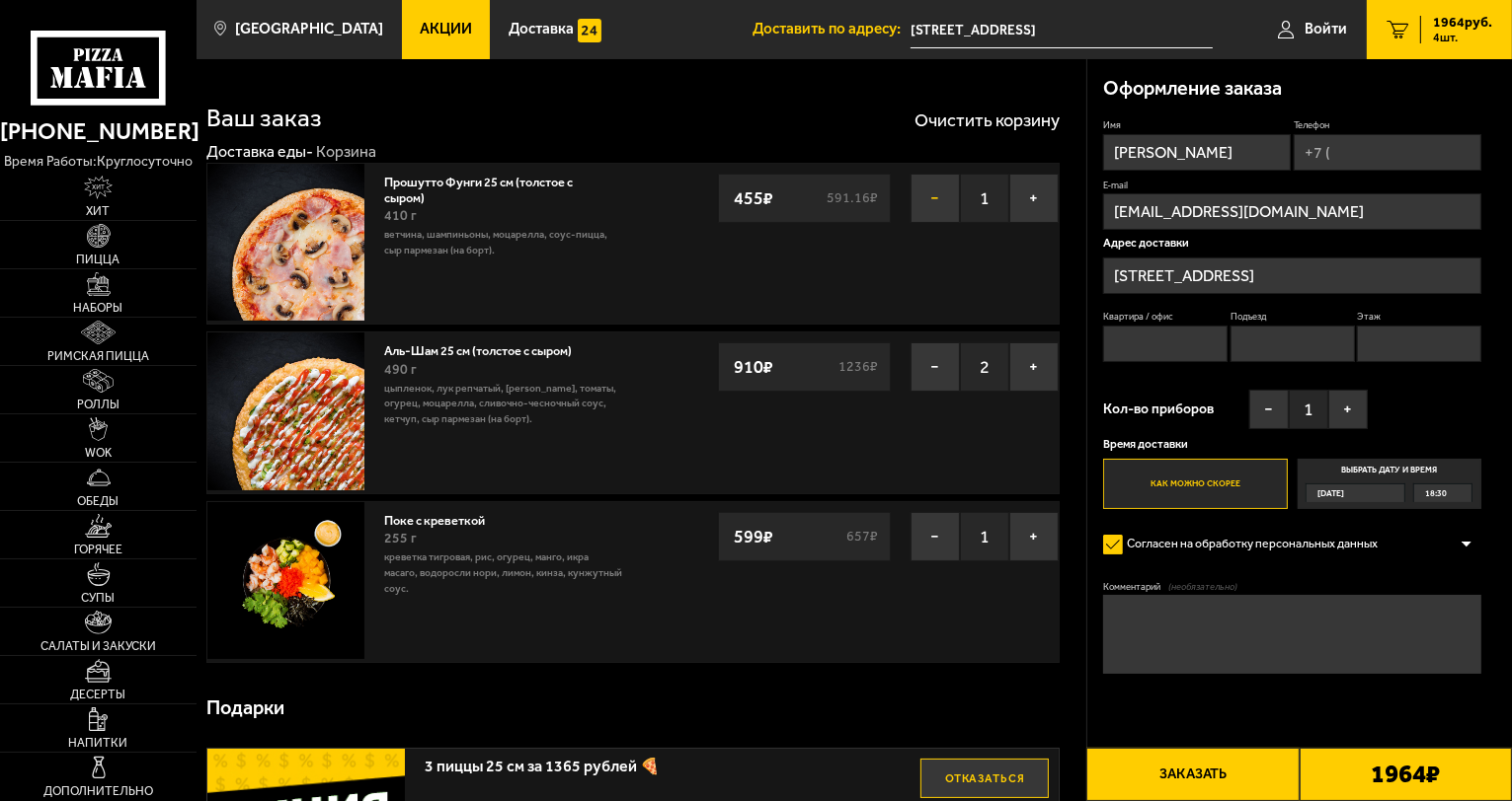
click at [948, 189] on button "−" at bounding box center [934, 198] width 49 height 49
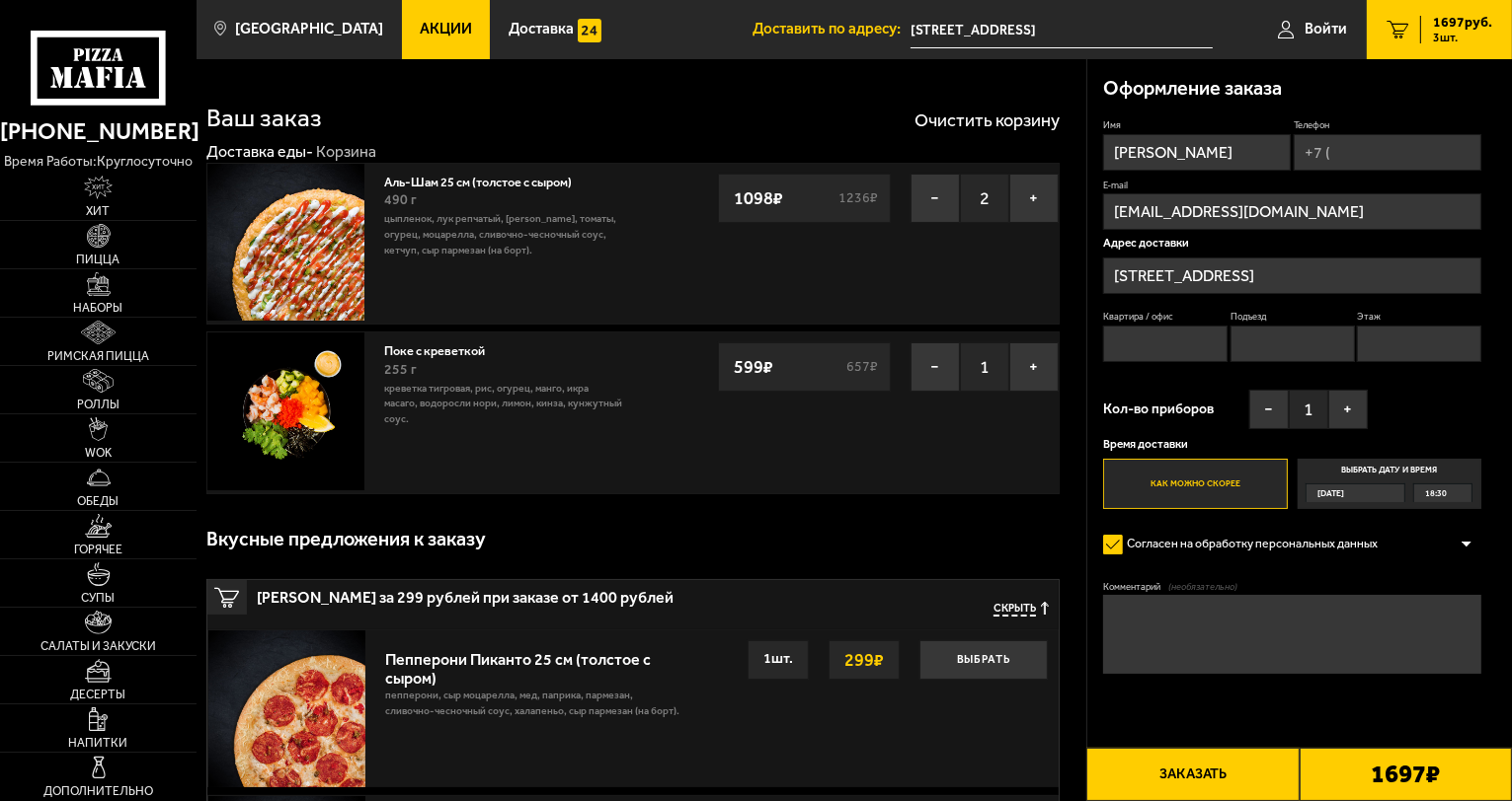
click at [1347, 155] on input "Телефон" at bounding box center [1387, 153] width 188 height 37
type input "[PHONE_NUMBER]"
click at [1369, 103] on div "Оформление заказа" at bounding box center [1291, 88] width 378 height 59
click at [1157, 350] on input "Квартира / офис" at bounding box center [1165, 346] width 125 height 37
type input "85"
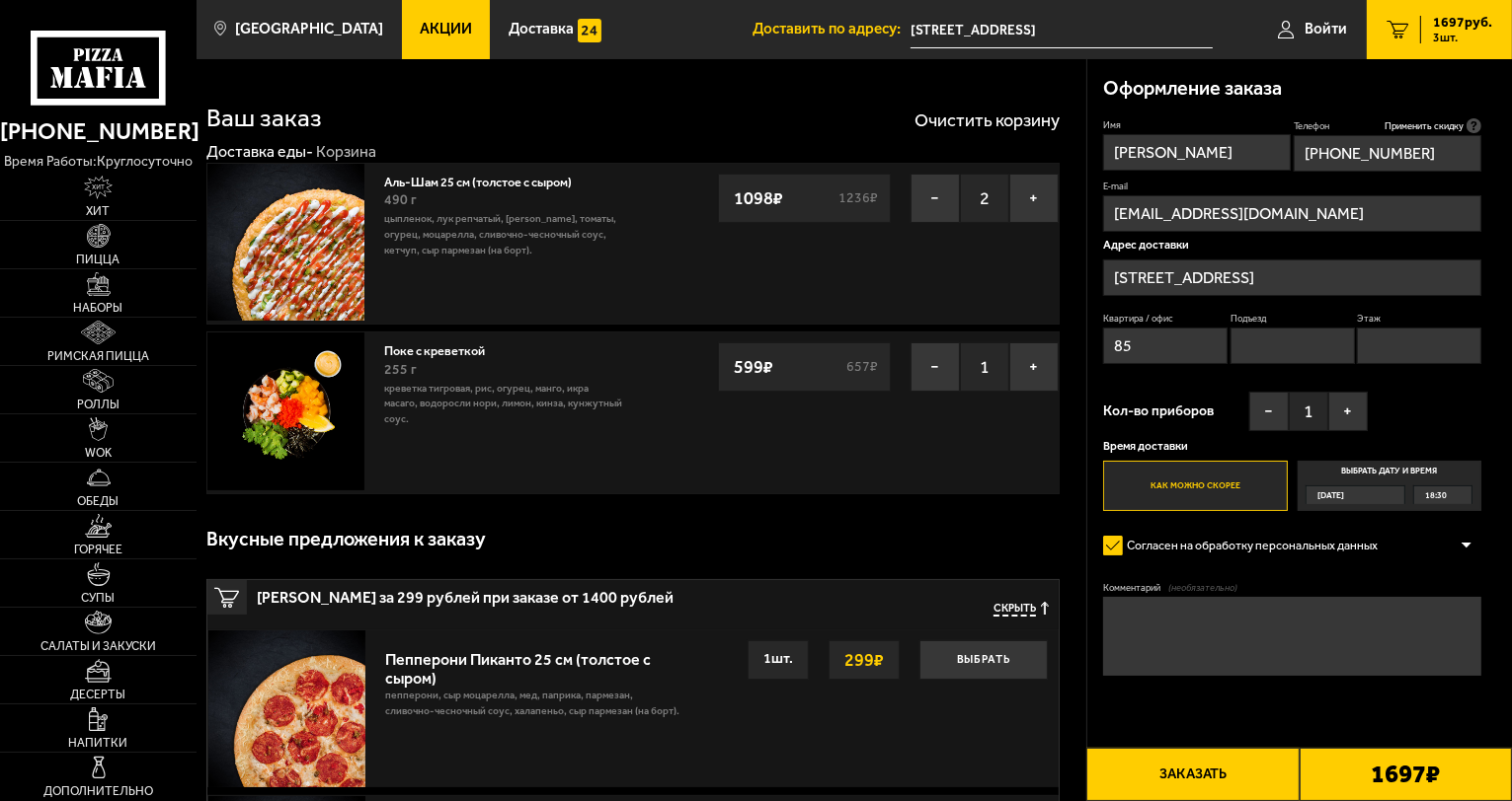
click at [1256, 348] on input "Подъезд" at bounding box center [1292, 346] width 125 height 37
type input "3"
click at [1404, 342] on input "Этаж" at bounding box center [1419, 346] width 125 height 37
type input "4"
click at [1389, 305] on div "Адрес доставки [STREET_ADDRESS], подъезд 3 Квартира / офис 85 Подъезд 3 Этаж 4" at bounding box center [1291, 305] width 378 height 133
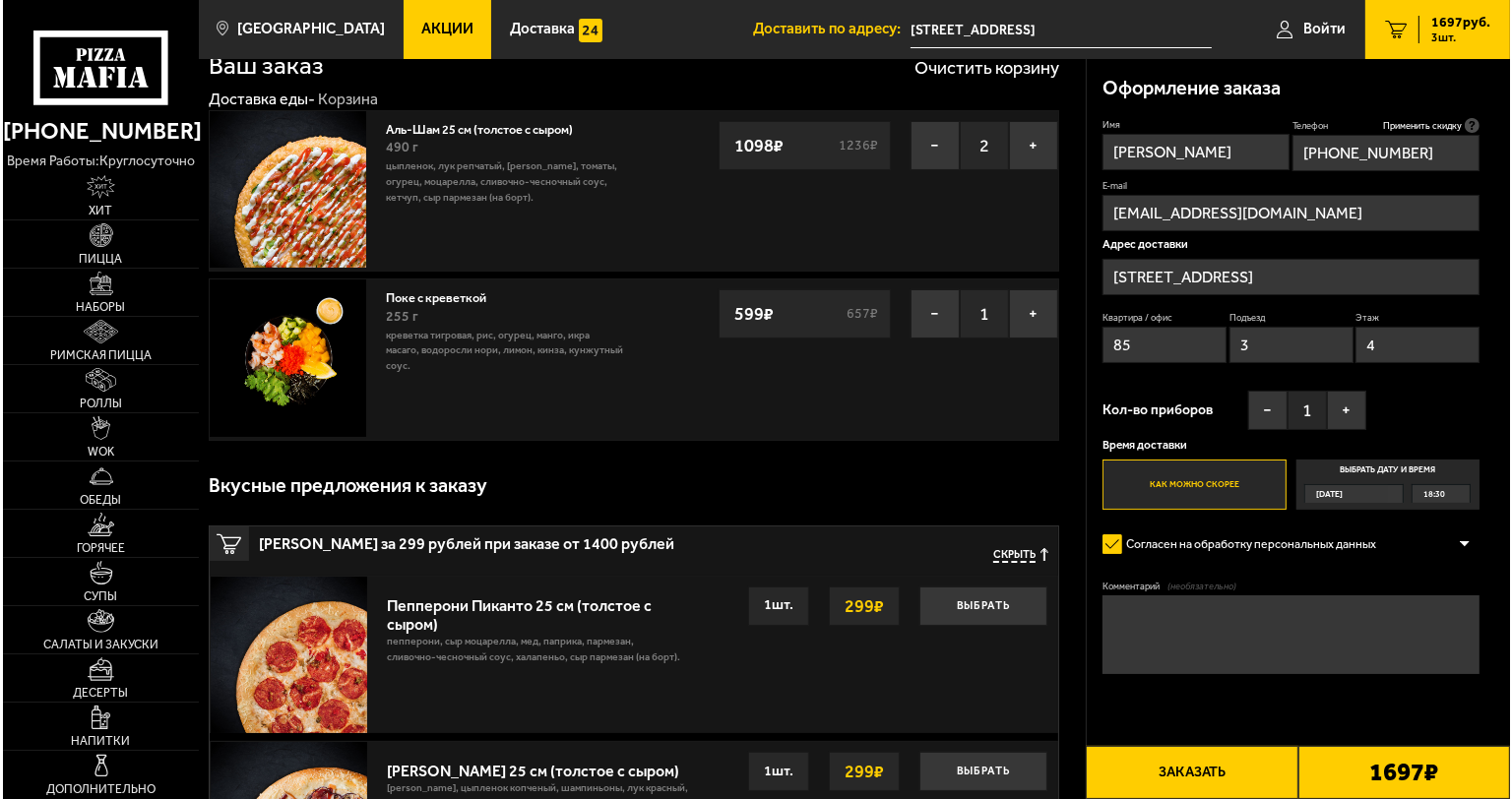
scroll to position [99, 0]
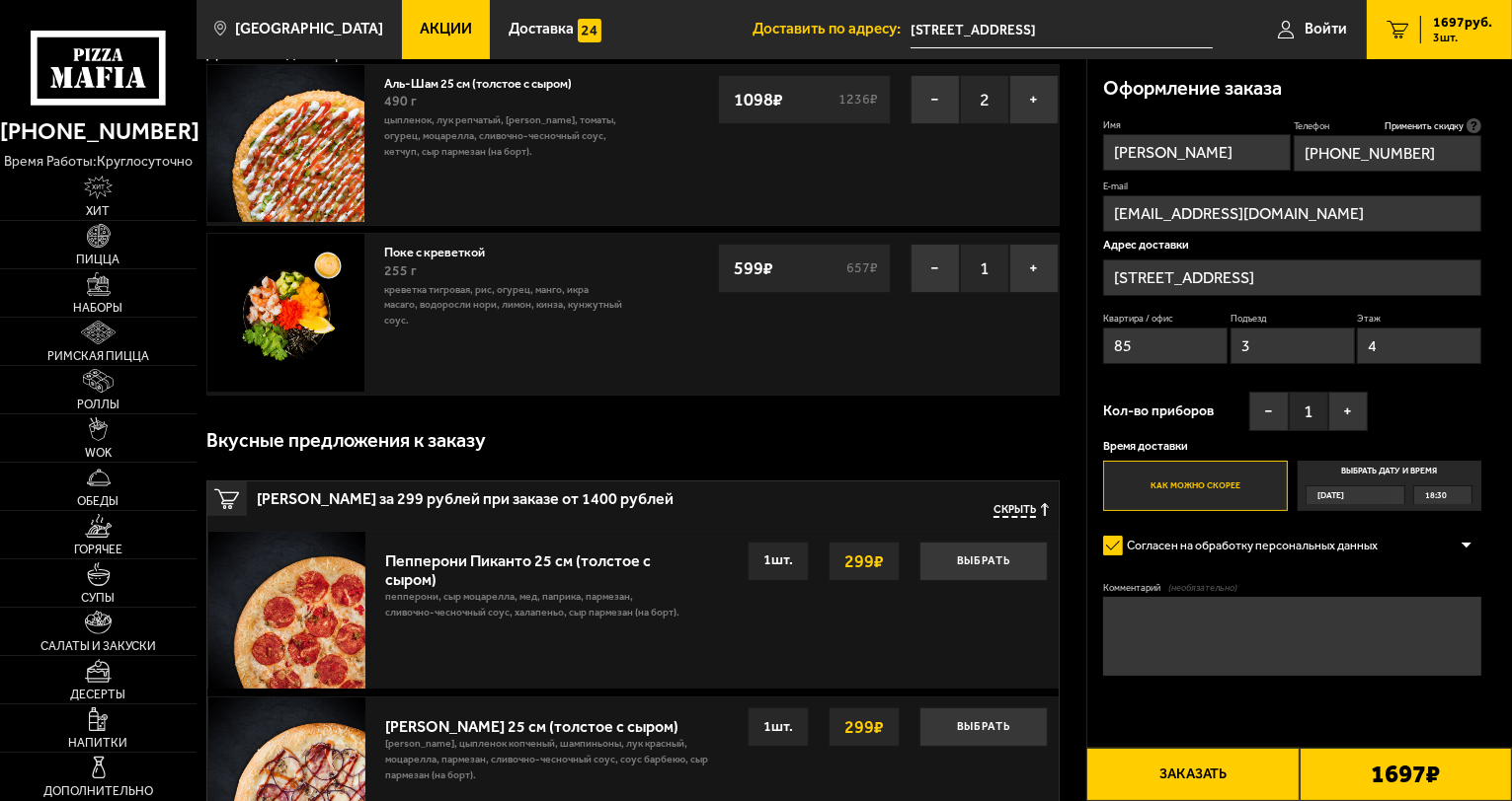
click at [1255, 765] on button "Заказать" at bounding box center [1192, 774] width 213 height 53
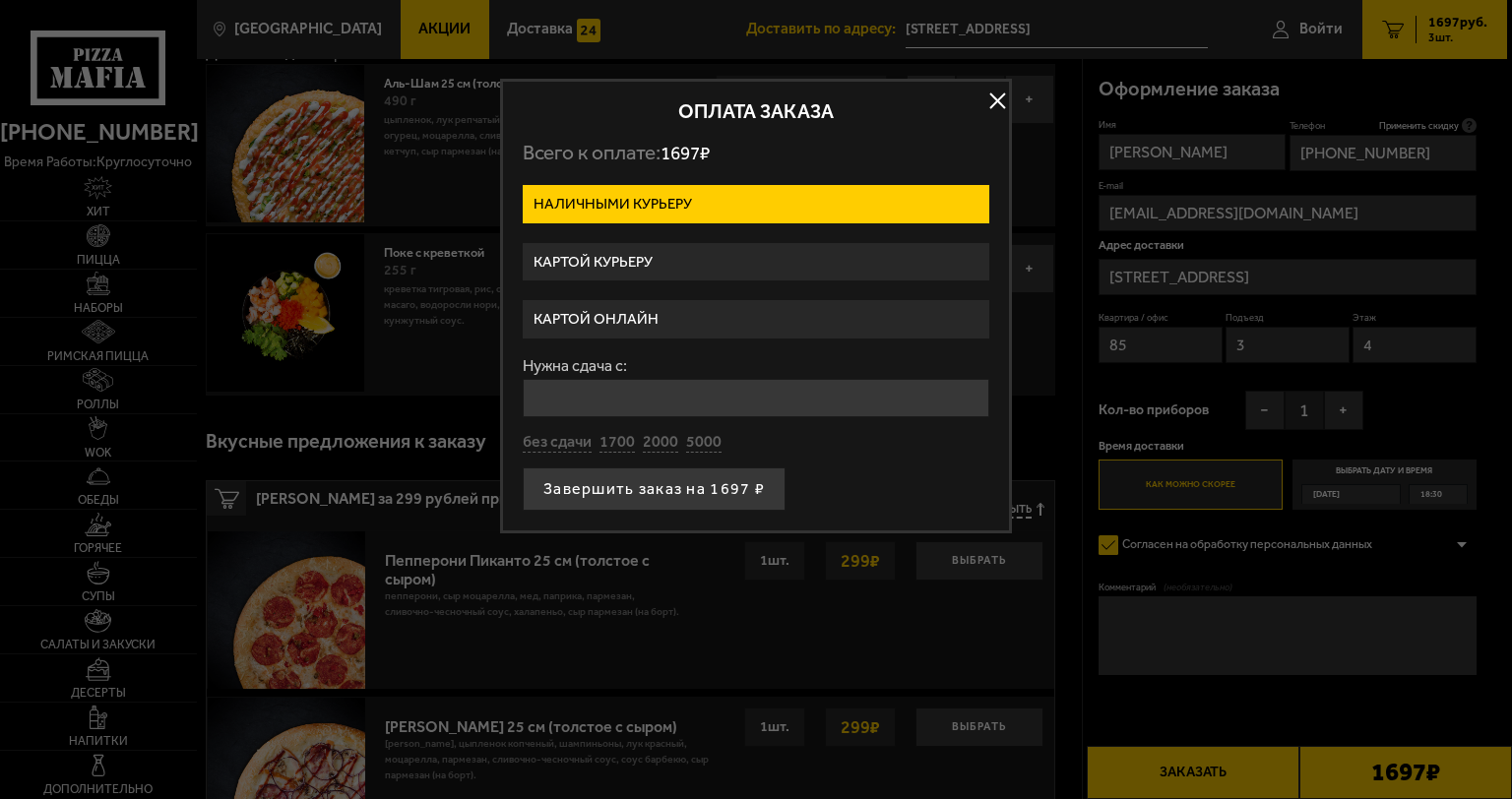
click at [702, 262] on label "Картой курьеру" at bounding box center [755, 262] width 467 height 39
click at [0, 0] on input "Картой курьеру" at bounding box center [0, 0] width 0 height 0
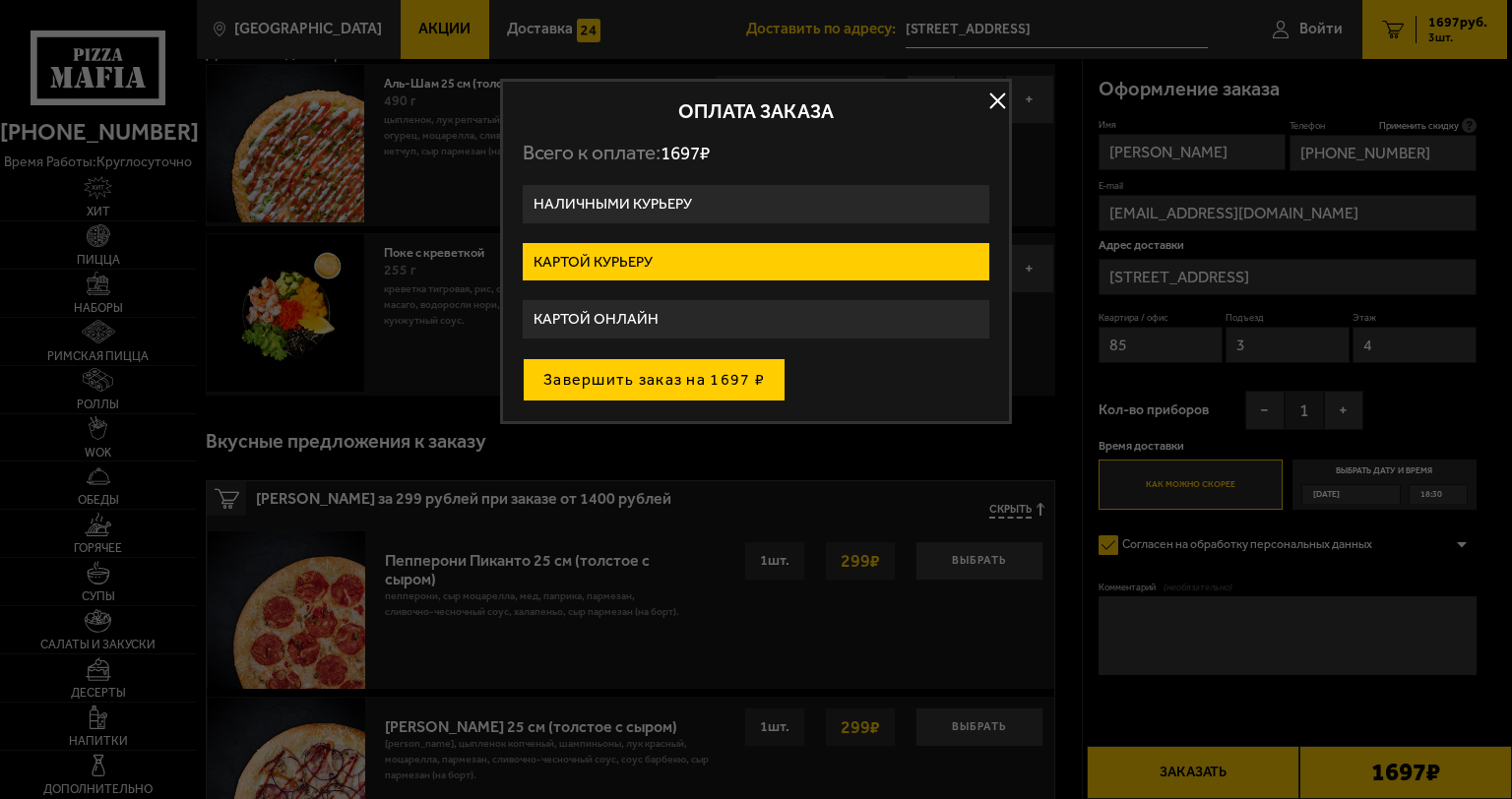
click at [693, 365] on button "Завершить заказ на 1697 ₽" at bounding box center [654, 380] width 263 height 44
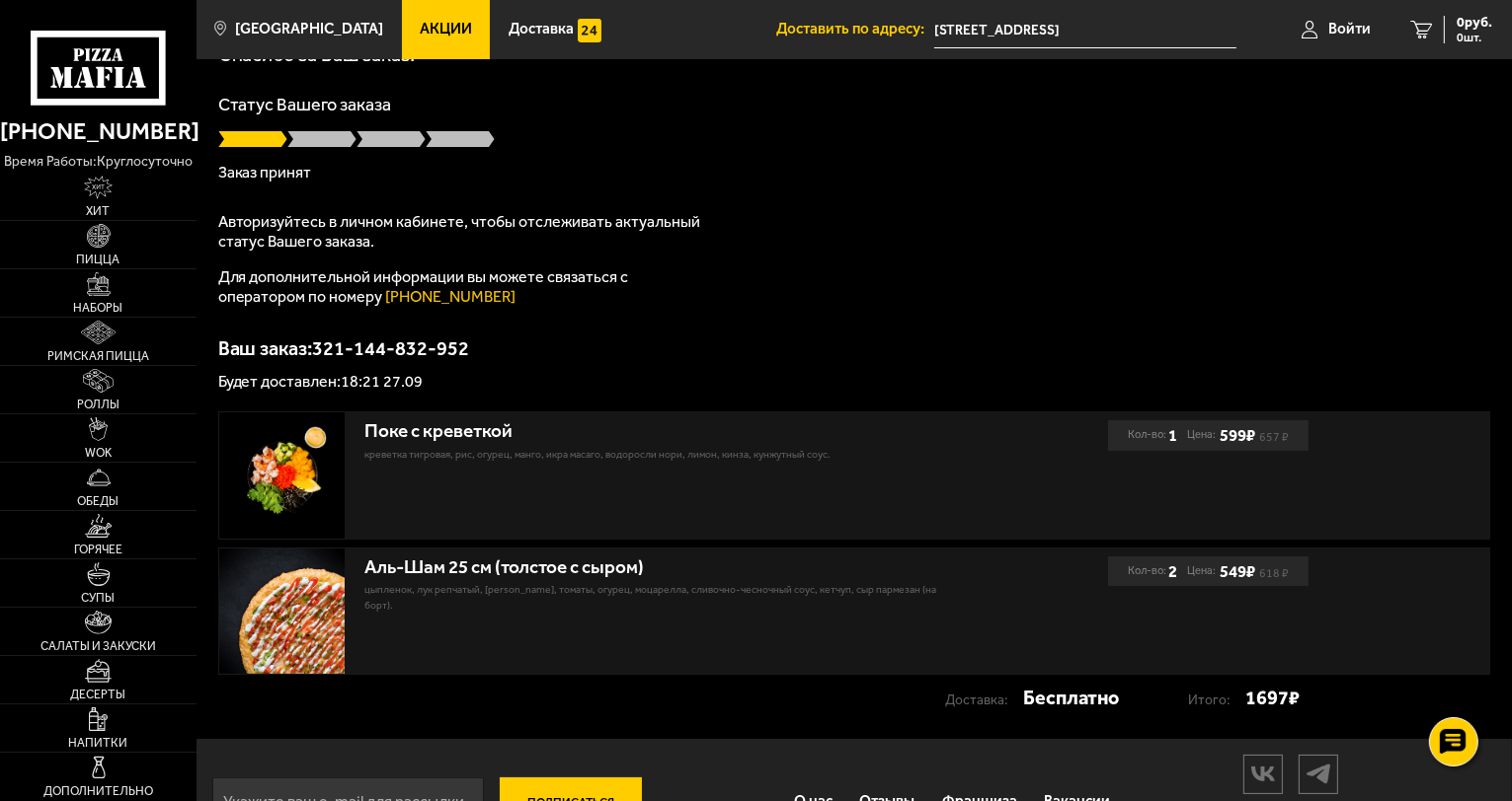
scroll to position [99, 0]
